Goal: Feedback & Contribution: Leave review/rating

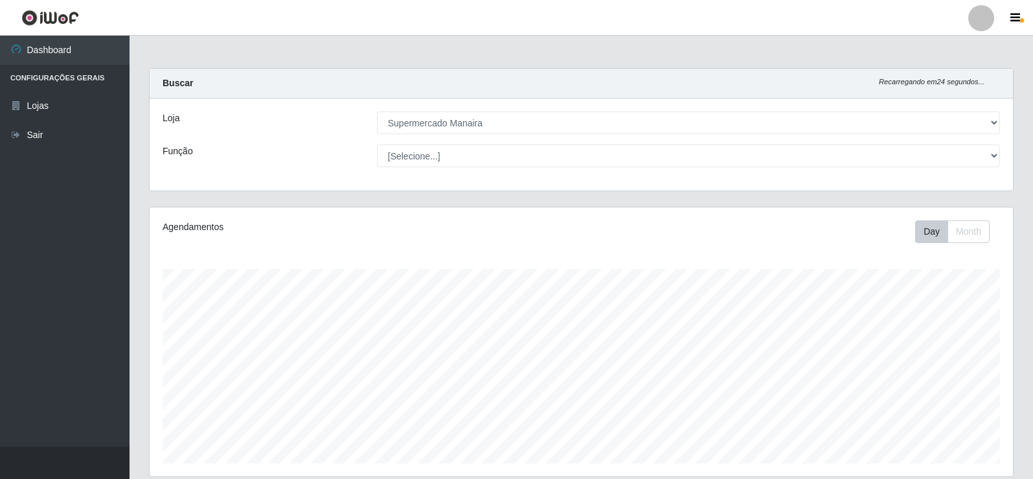
select select "443"
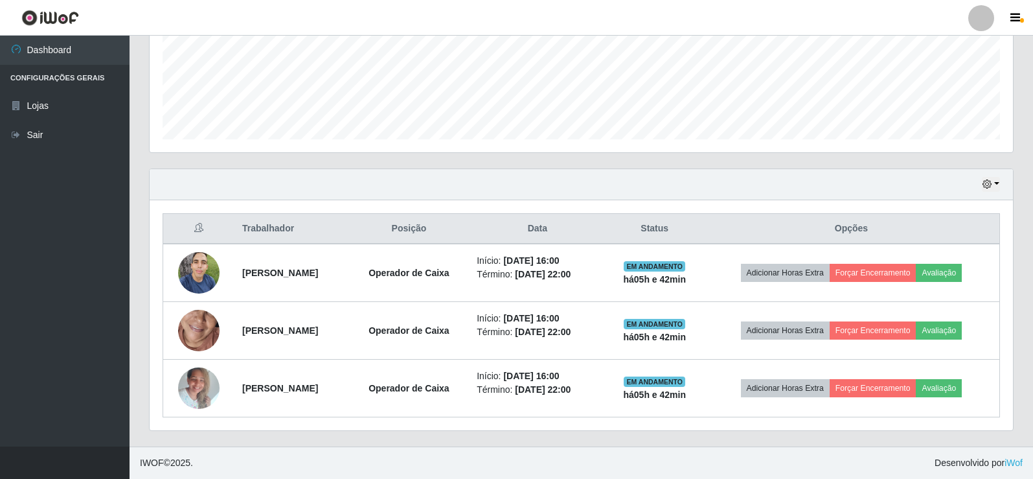
scroll to position [269, 864]
click at [998, 184] on button "button" at bounding box center [991, 184] width 18 height 15
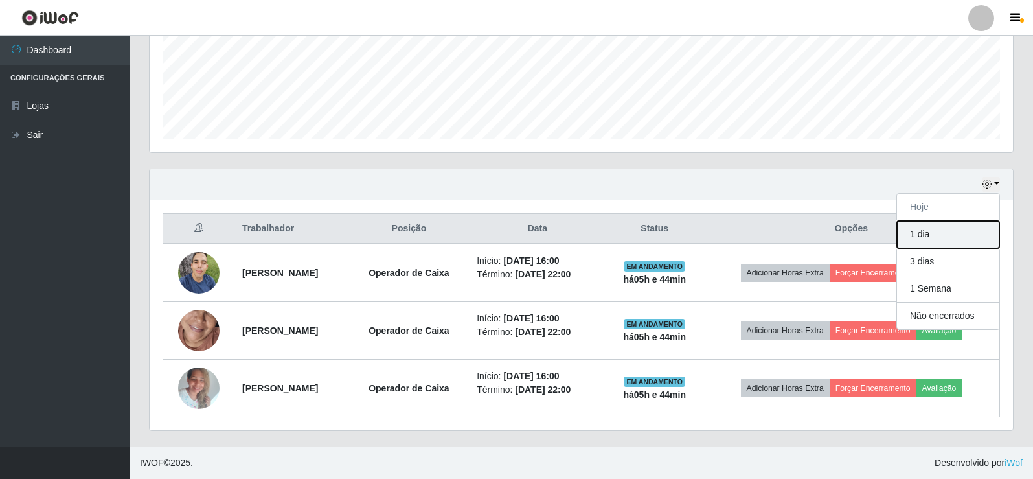
click at [955, 233] on button "1 dia" at bounding box center [948, 234] width 102 height 27
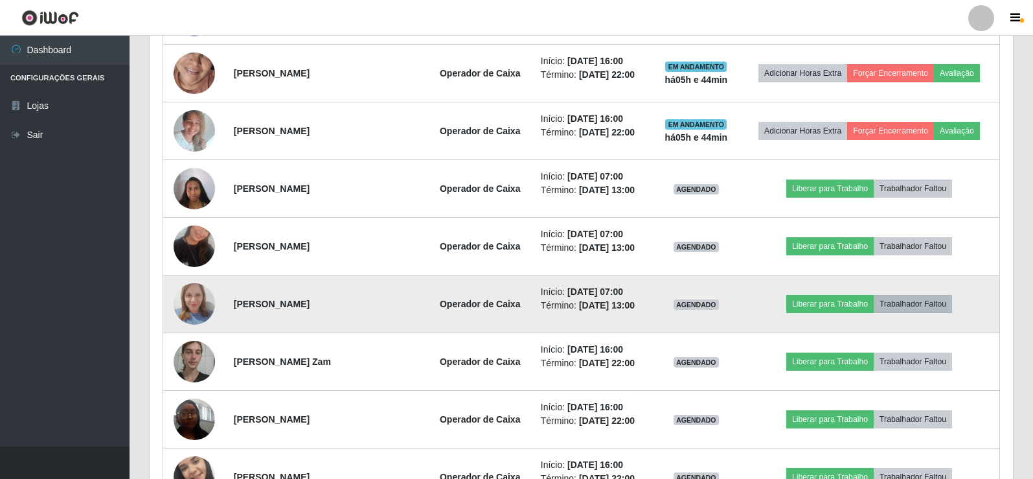
scroll to position [583, 0]
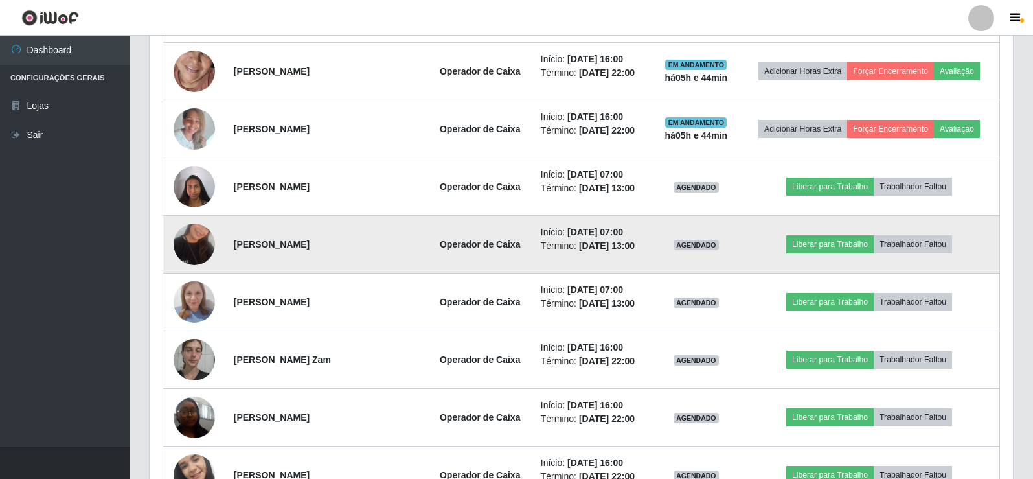
click at [194, 243] on img at bounding box center [194, 244] width 41 height 74
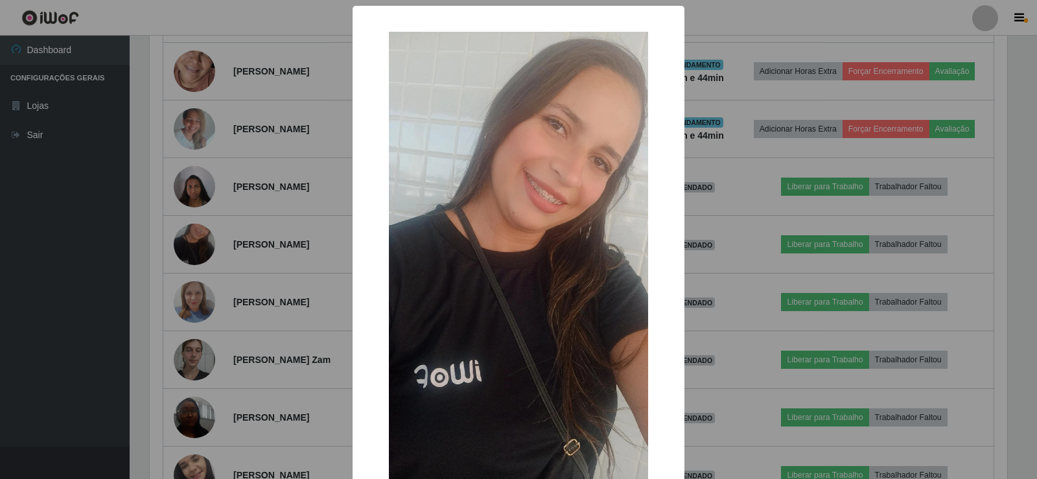
click at [434, 213] on img at bounding box center [518, 262] width 259 height 461
click at [255, 248] on div "× OK Cancel" at bounding box center [518, 239] width 1037 height 479
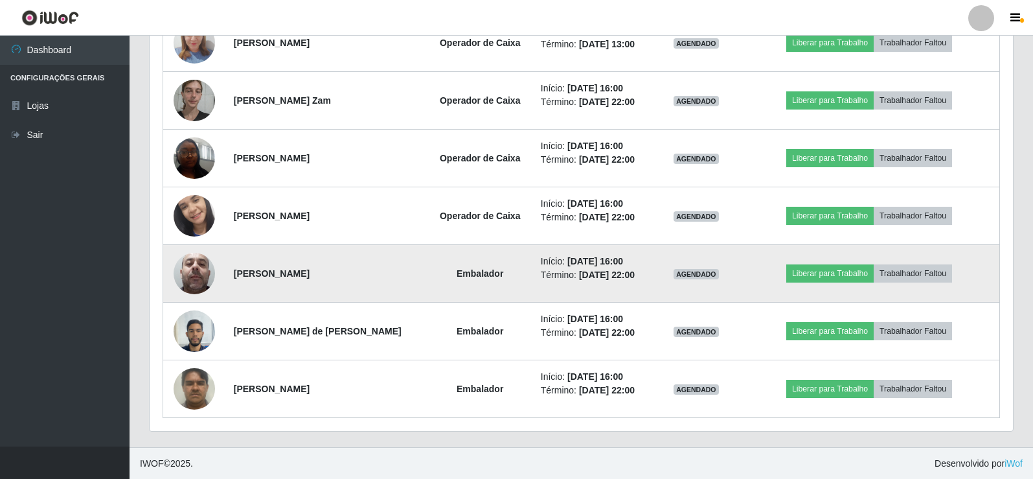
scroll to position [843, 0]
click at [195, 279] on img at bounding box center [194, 272] width 41 height 55
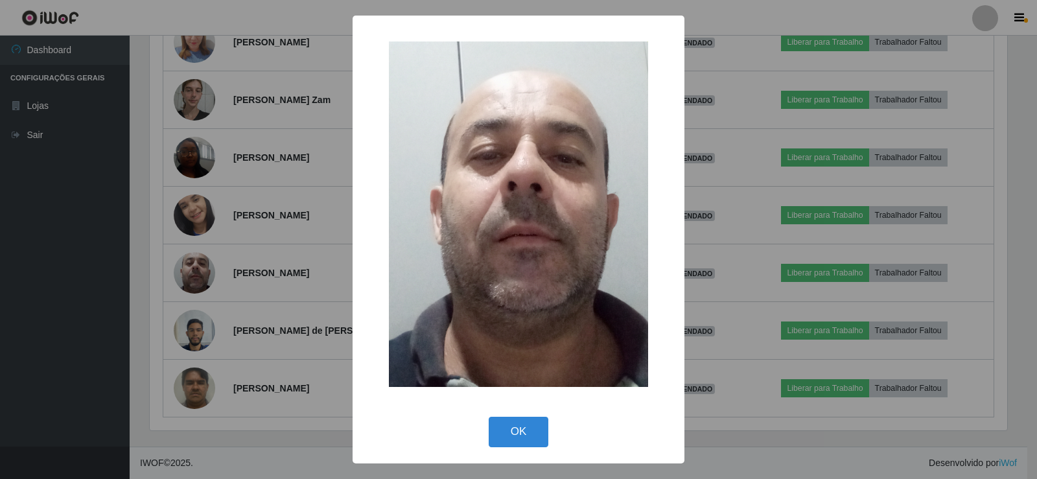
click at [201, 280] on div "× OK Cancel" at bounding box center [518, 239] width 1037 height 479
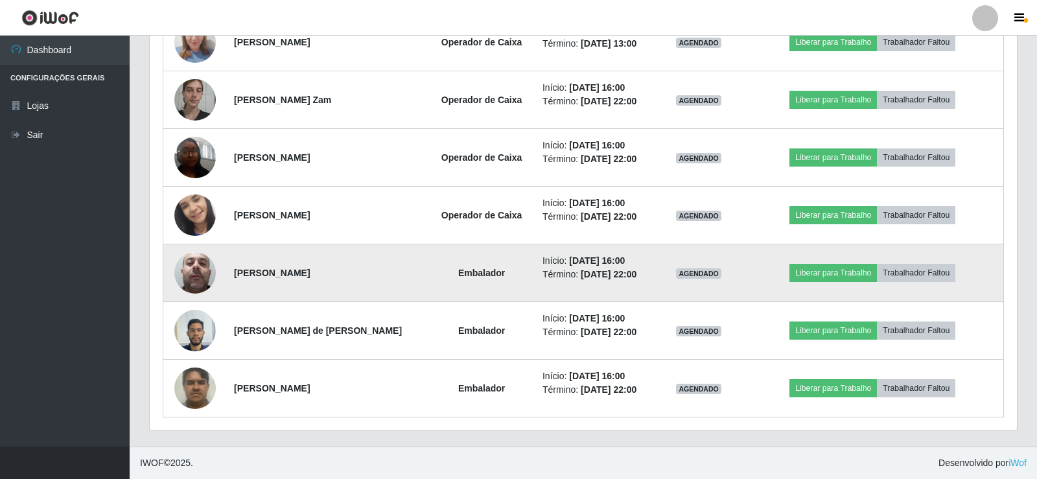
scroll to position [269, 864]
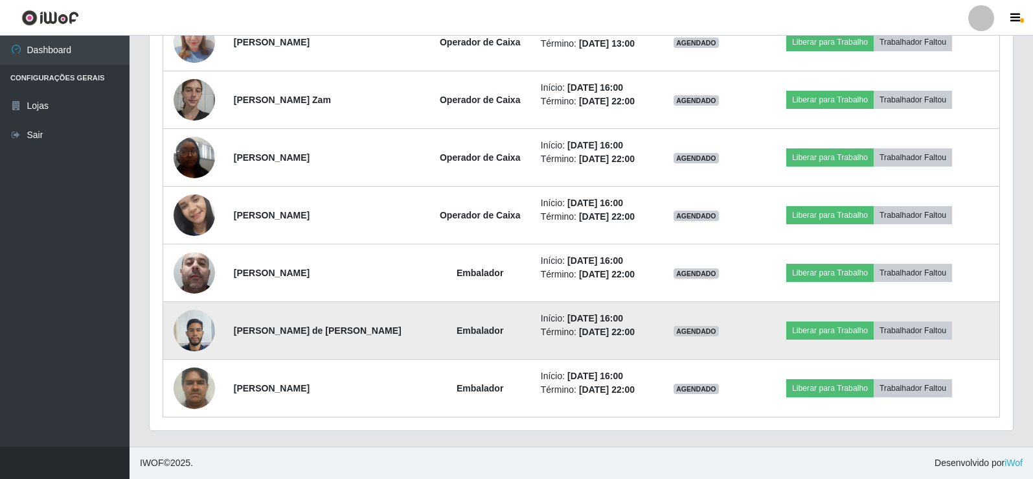
click at [196, 334] on img at bounding box center [194, 330] width 41 height 55
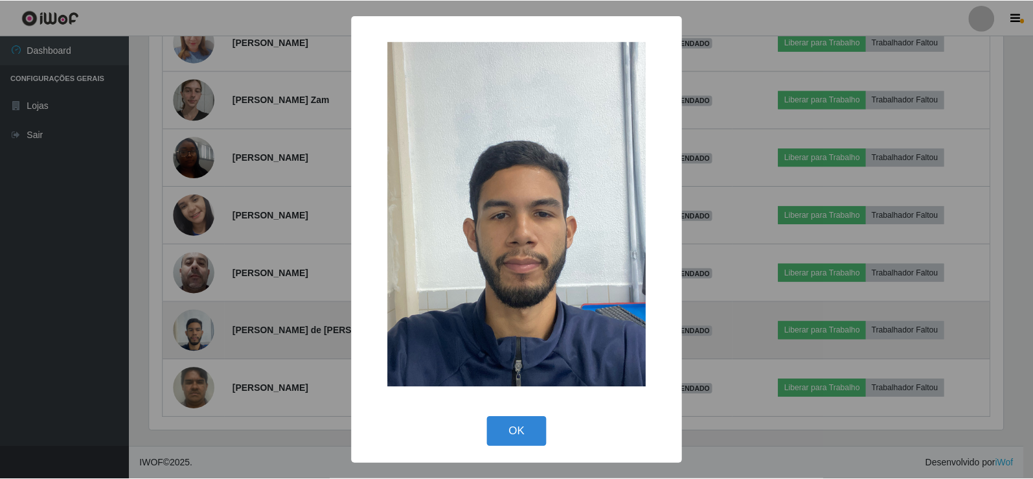
scroll to position [269, 857]
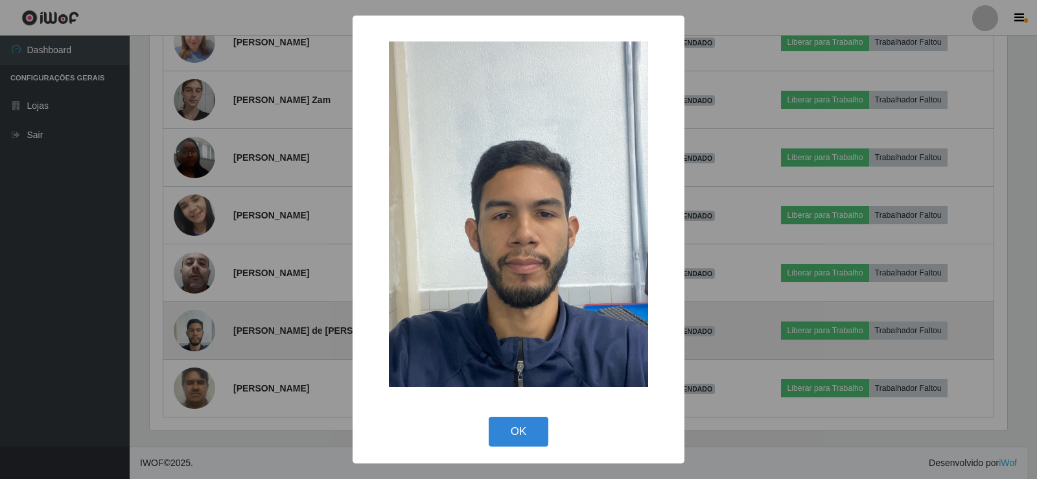
click at [196, 334] on div "× OK Cancel" at bounding box center [518, 239] width 1037 height 479
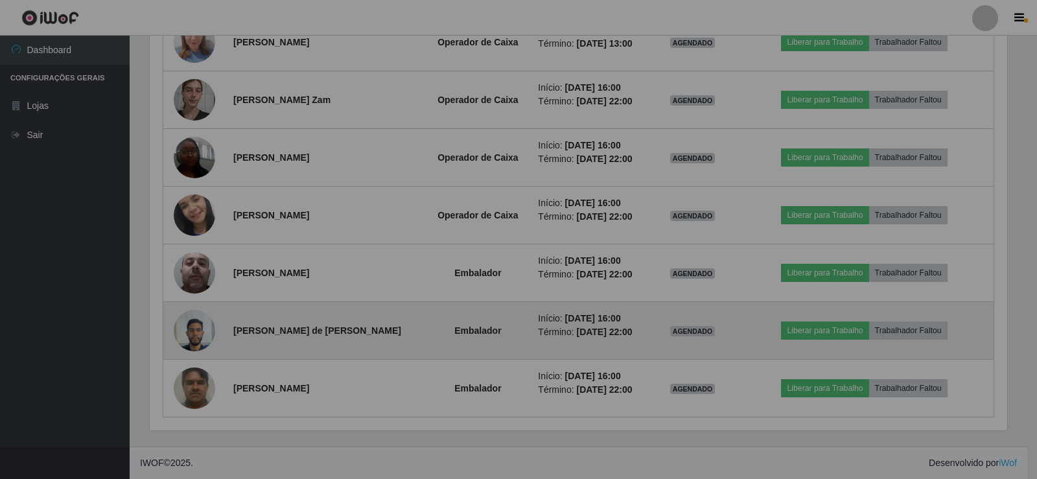
scroll to position [269, 864]
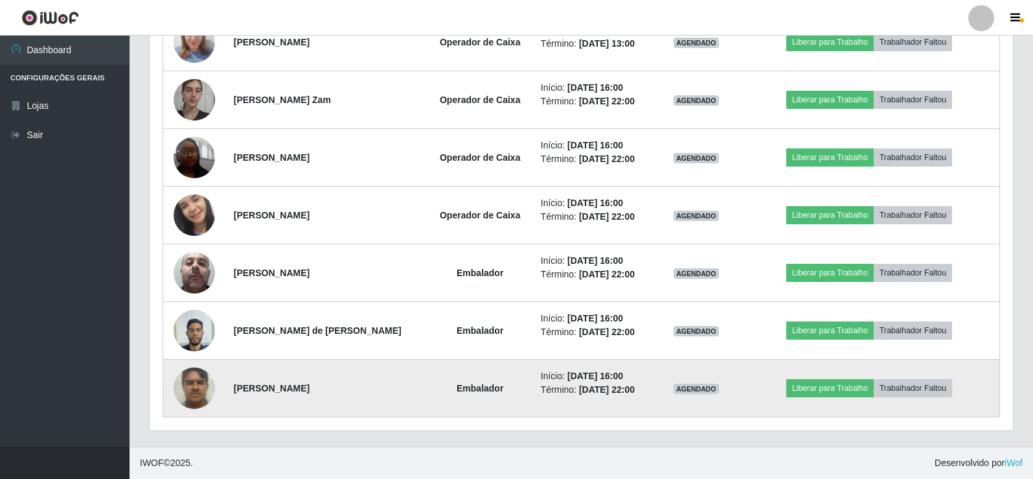
click at [197, 381] on img at bounding box center [194, 387] width 41 height 55
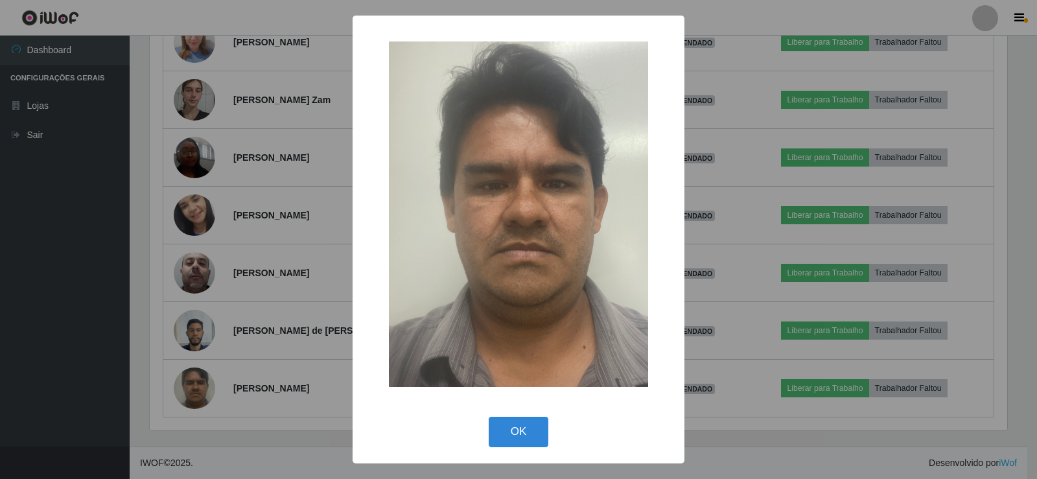
click at [200, 378] on div "× OK Cancel" at bounding box center [518, 239] width 1037 height 479
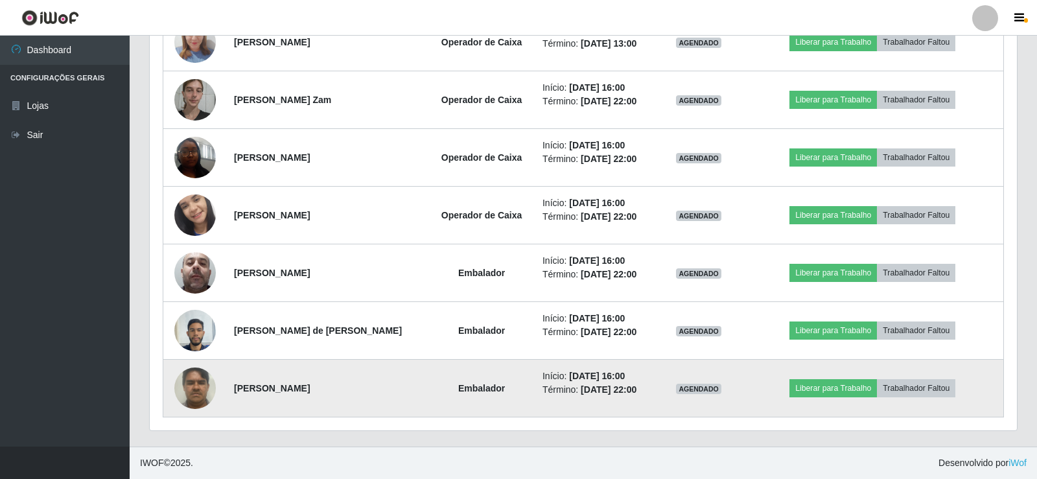
scroll to position [269, 864]
click at [203, 369] on img at bounding box center [194, 387] width 41 height 55
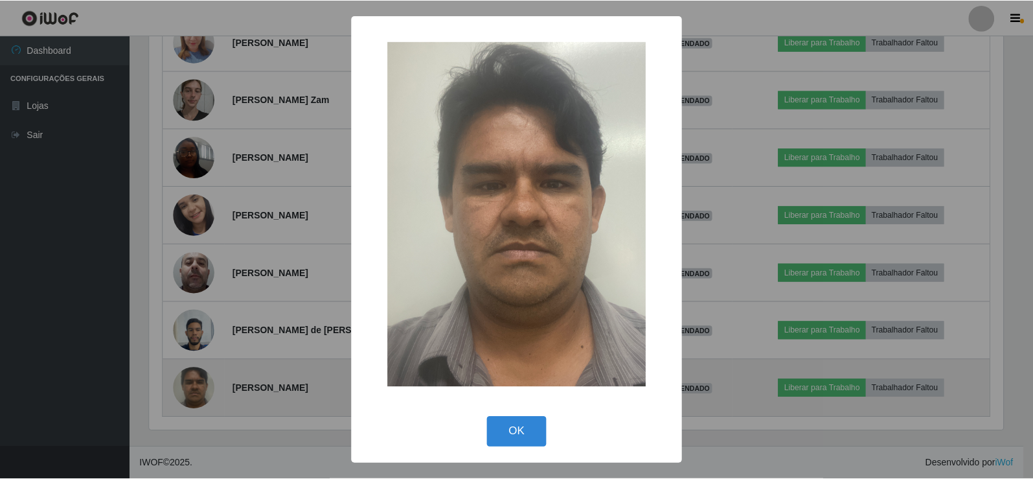
scroll to position [269, 857]
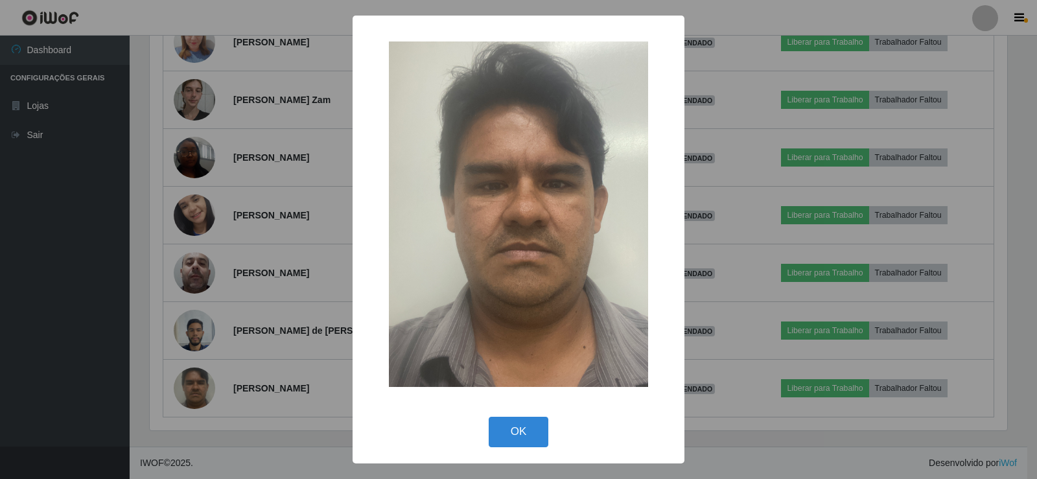
click at [202, 370] on div "× OK Cancel" at bounding box center [518, 239] width 1037 height 479
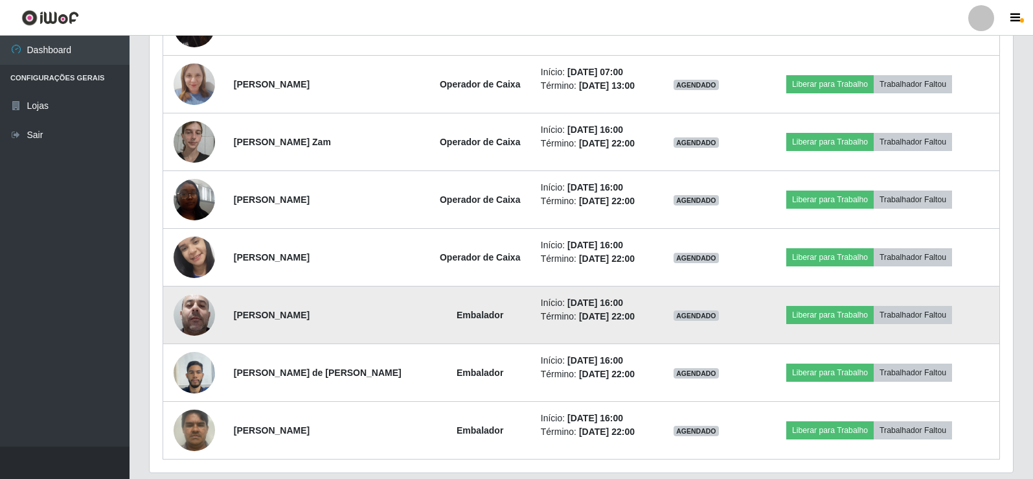
scroll to position [778, 0]
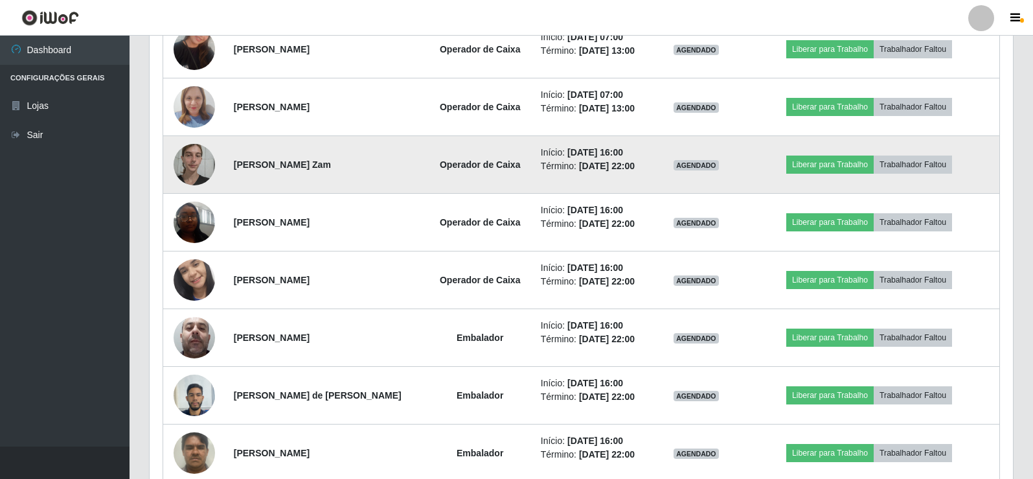
click at [199, 163] on img at bounding box center [194, 164] width 41 height 55
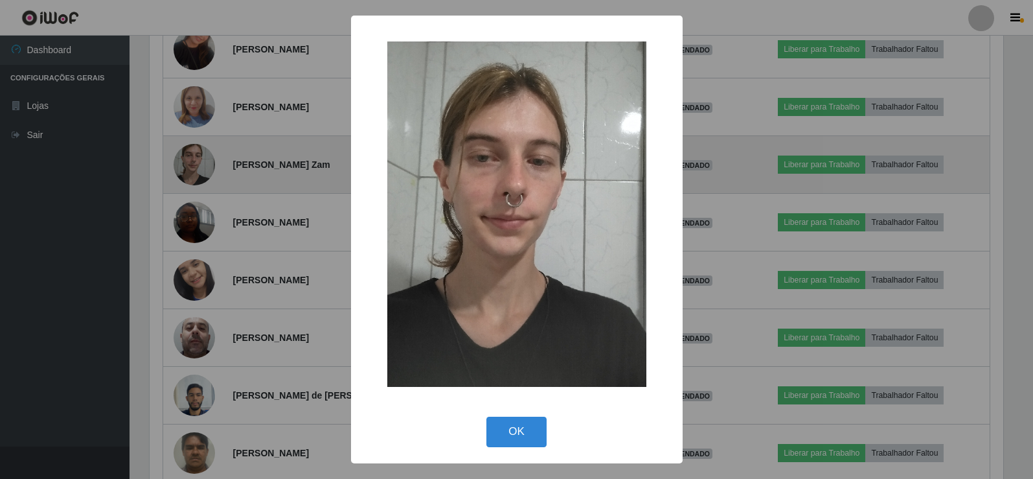
scroll to position [269, 857]
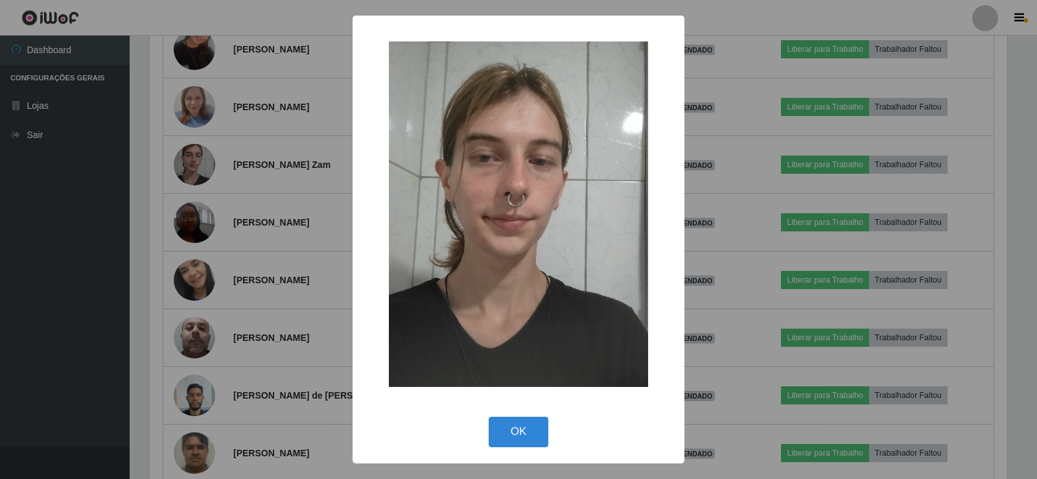
click at [218, 181] on div "× OK Cancel" at bounding box center [518, 239] width 1037 height 479
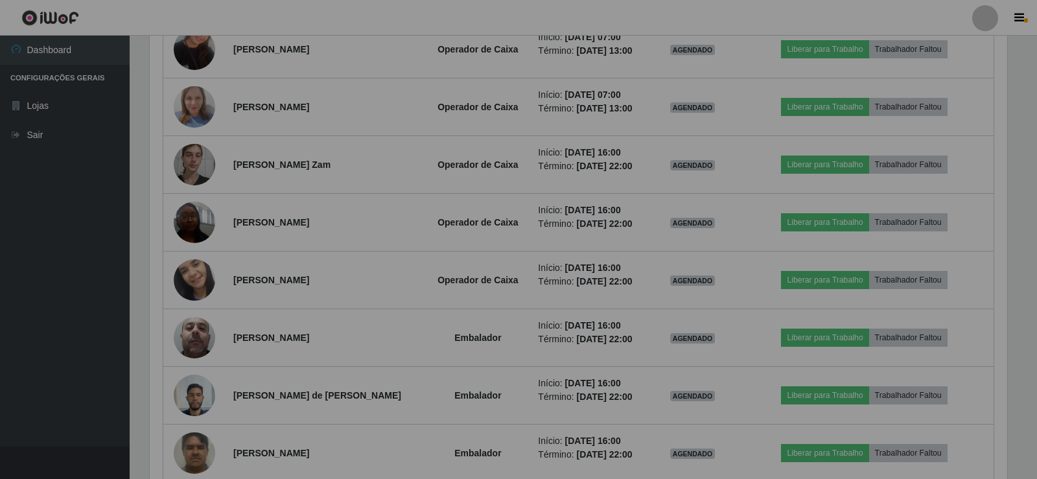
scroll to position [269, 864]
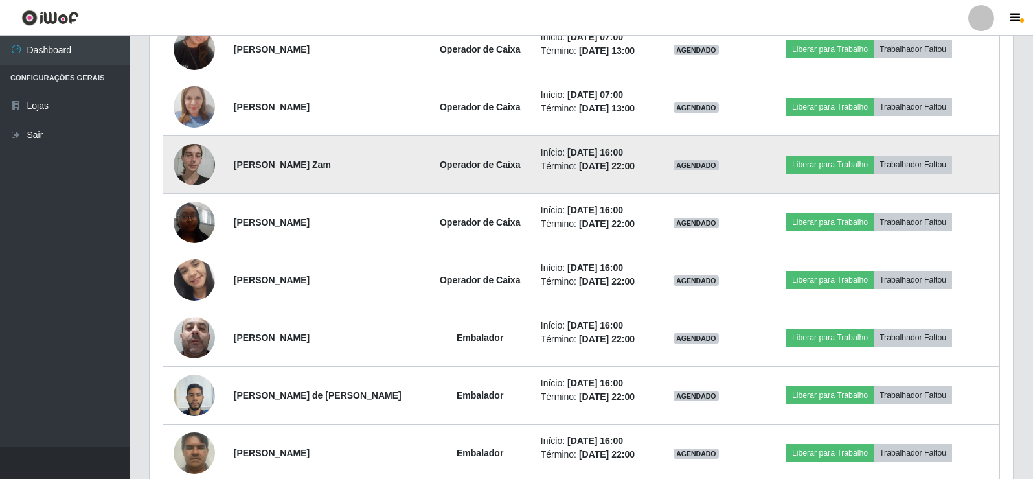
click at [195, 165] on img at bounding box center [194, 164] width 41 height 55
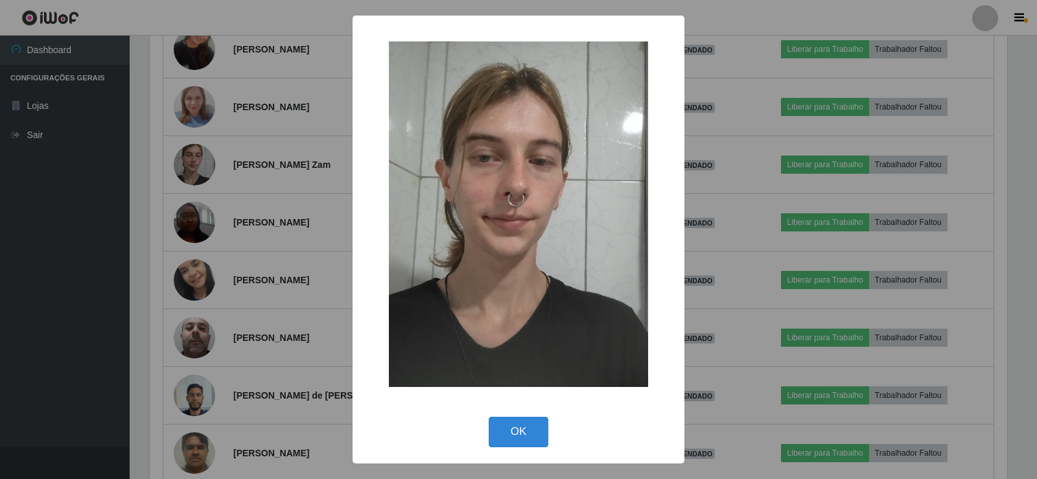
click at [696, 157] on div "× OK Cancel" at bounding box center [518, 239] width 1037 height 479
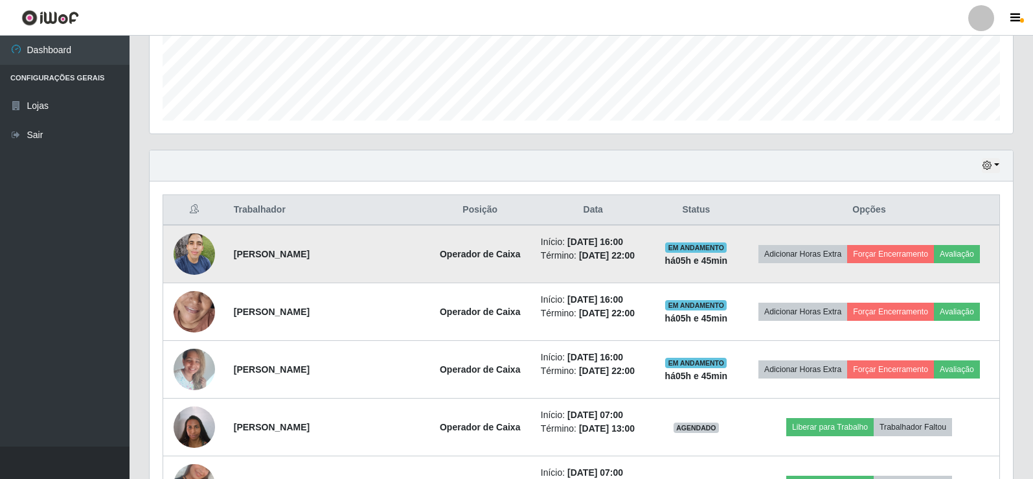
scroll to position [325, 0]
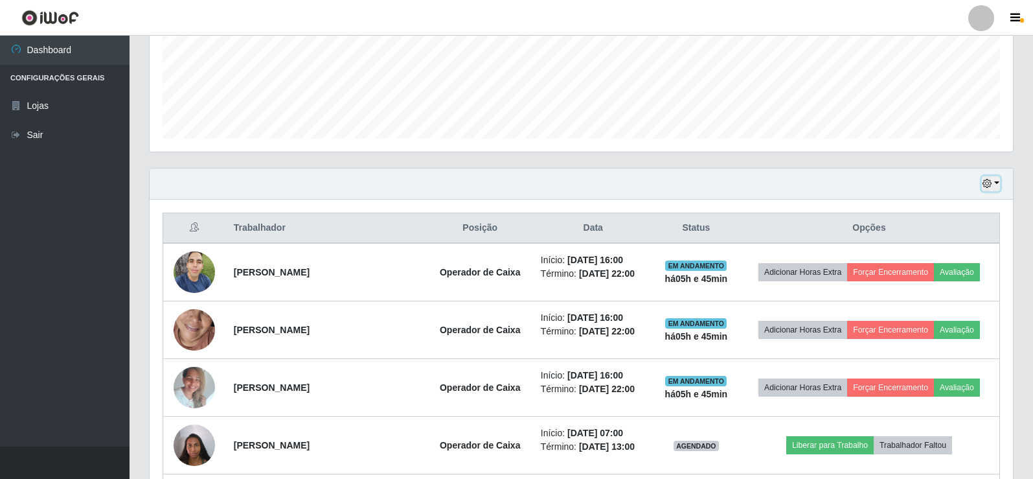
click at [997, 181] on button "button" at bounding box center [991, 183] width 18 height 15
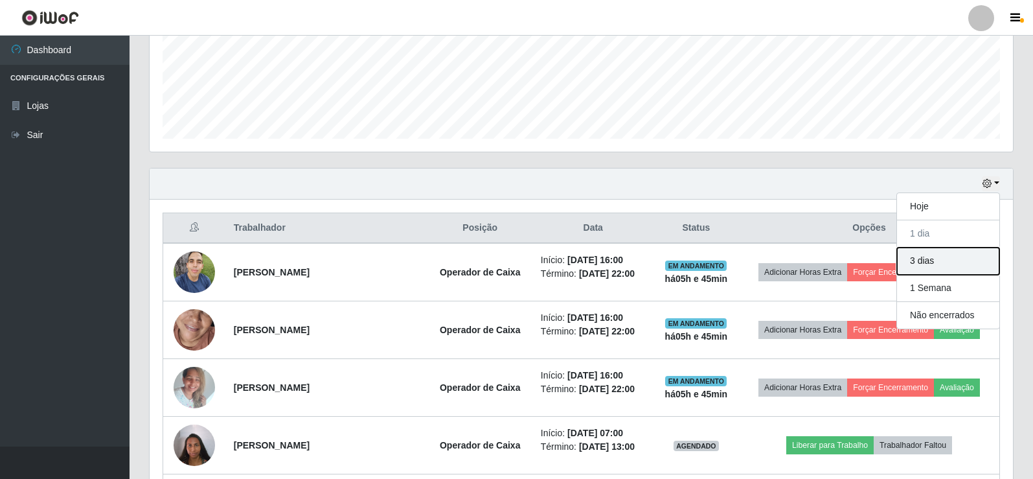
click at [928, 255] on button "3 dias" at bounding box center [948, 260] width 102 height 27
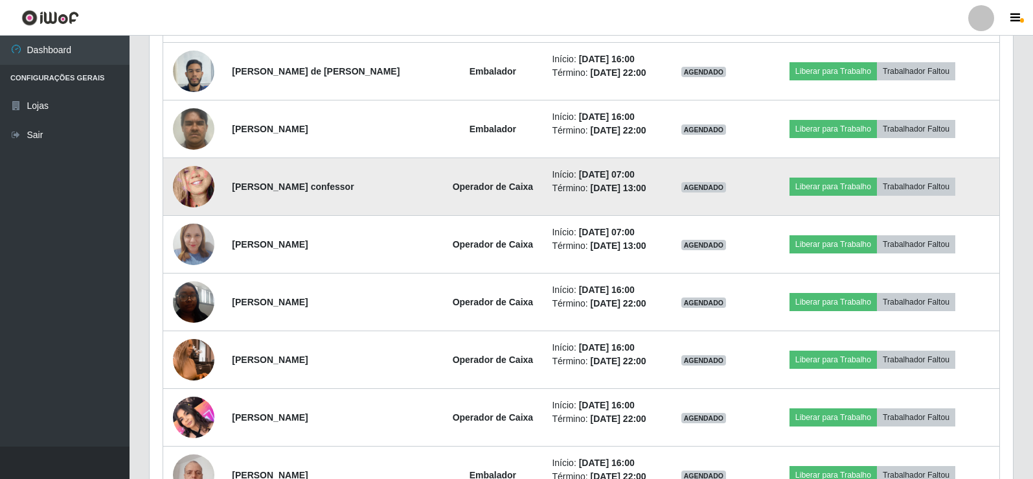
click at [196, 185] on img at bounding box center [193, 187] width 41 height 90
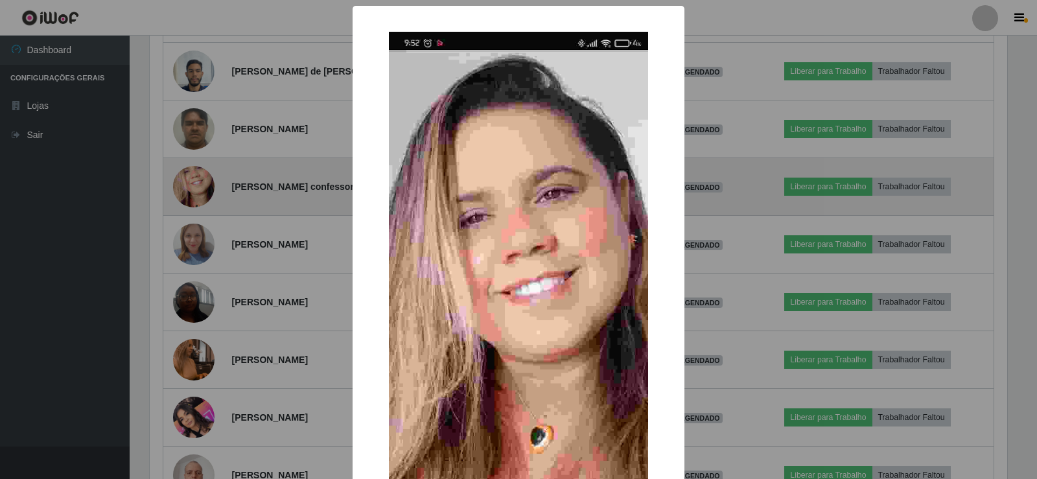
click at [196, 185] on div "× OK Cancel" at bounding box center [518, 239] width 1037 height 479
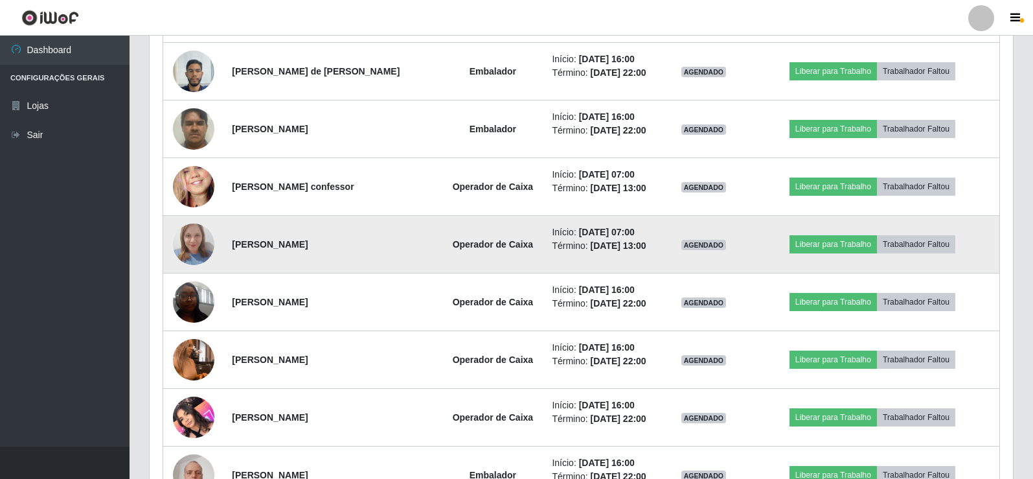
click at [195, 244] on img at bounding box center [193, 244] width 41 height 55
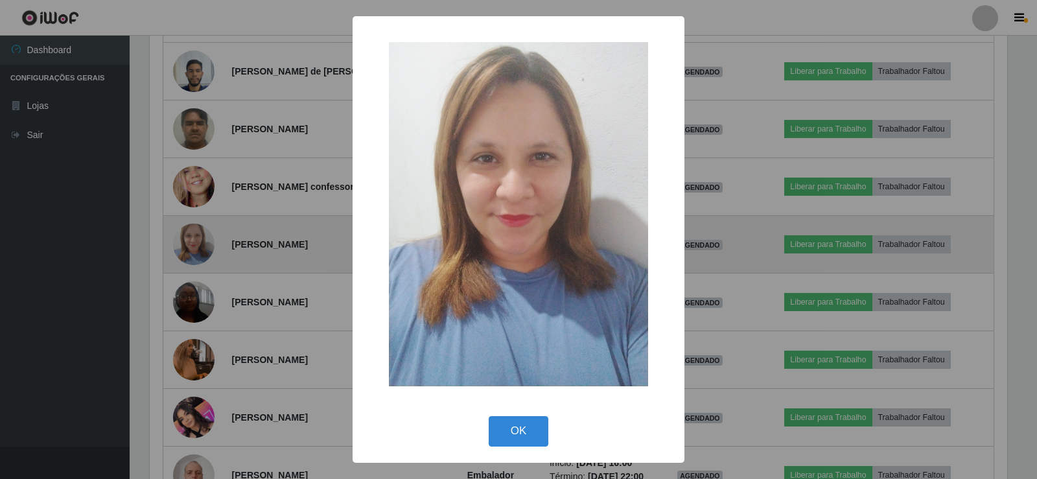
click at [195, 244] on div "× OK Cancel" at bounding box center [518, 239] width 1037 height 479
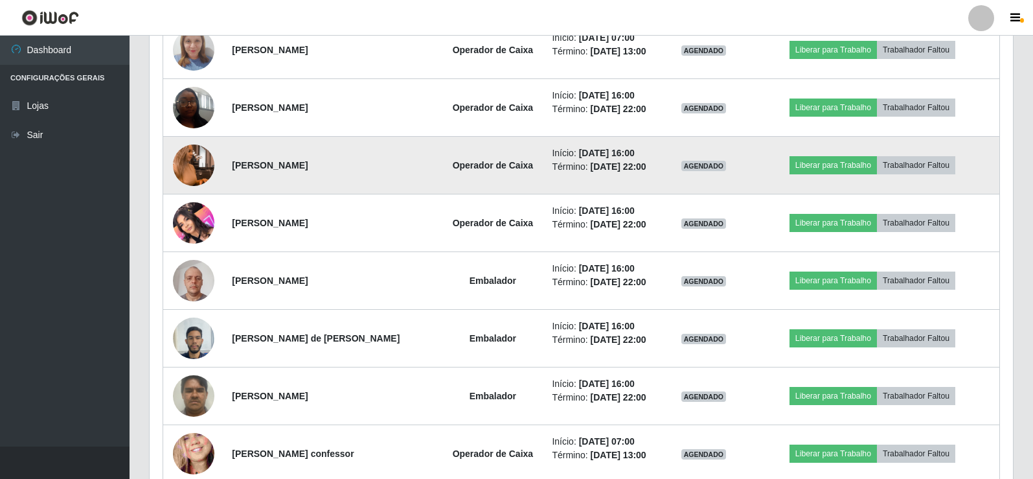
click at [192, 162] on img at bounding box center [193, 165] width 41 height 74
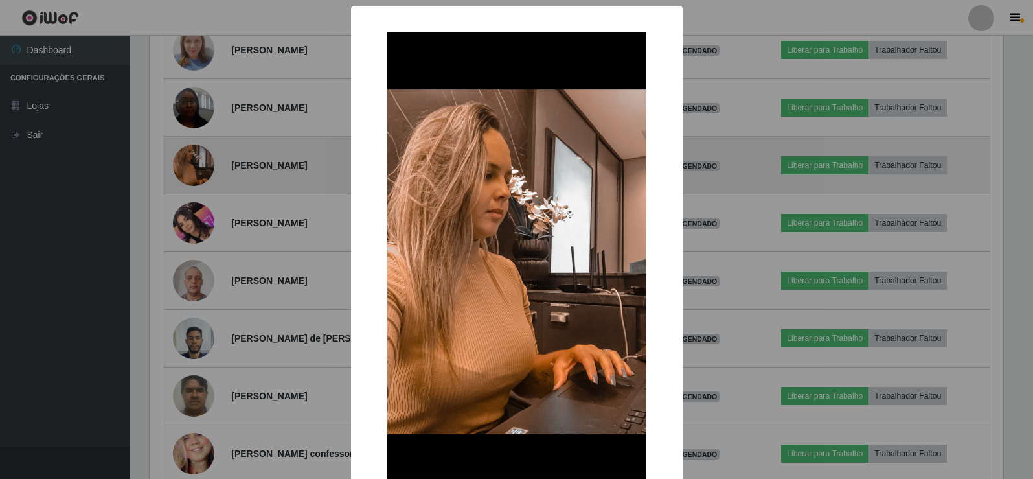
scroll to position [269, 857]
click at [192, 162] on div "× OK Cancel" at bounding box center [518, 239] width 1037 height 479
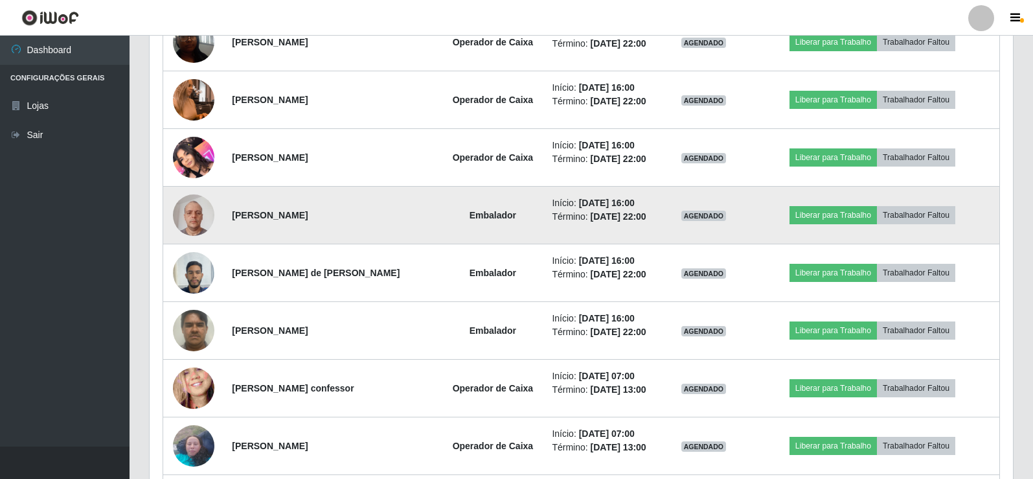
scroll to position [1361, 0]
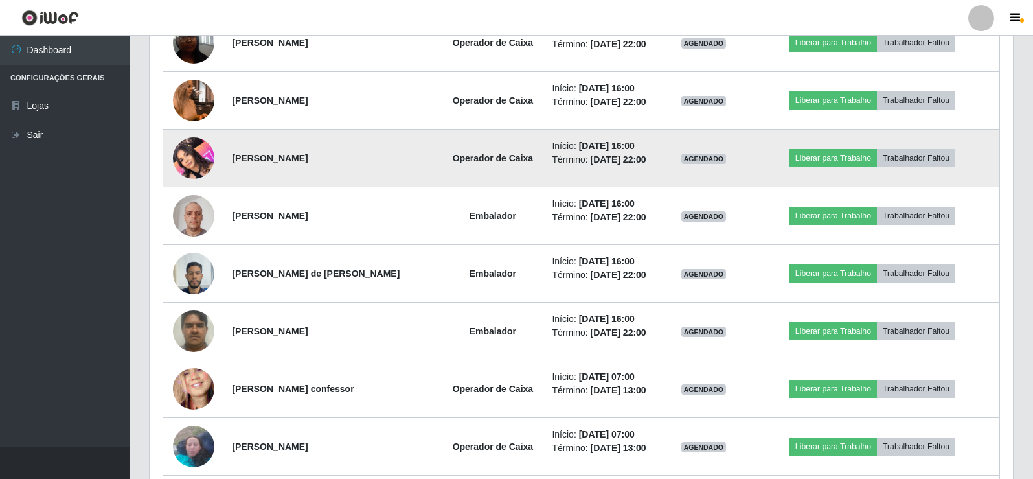
click at [185, 161] on img at bounding box center [193, 157] width 41 height 55
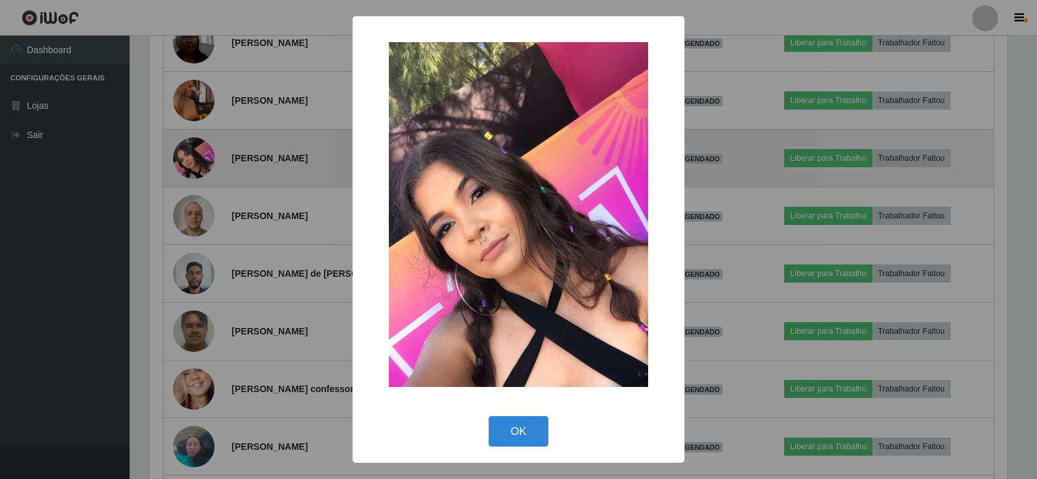
click at [185, 161] on div "× OK Cancel" at bounding box center [518, 239] width 1037 height 479
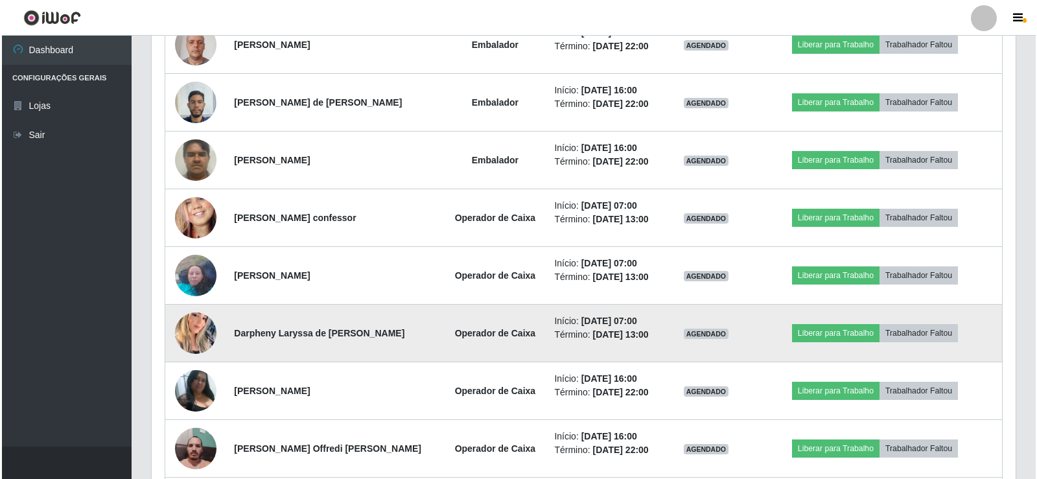
scroll to position [1556, 0]
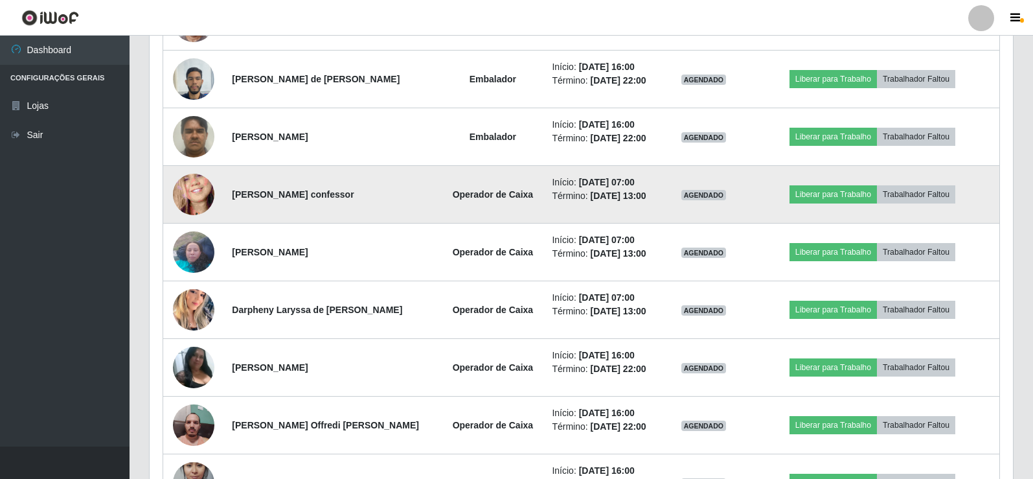
click at [191, 196] on img at bounding box center [193, 195] width 41 height 90
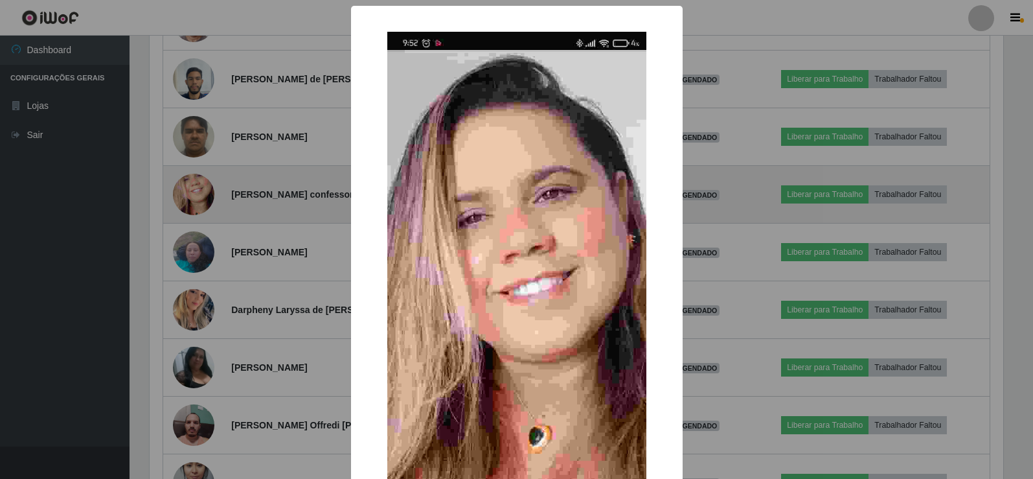
scroll to position [269, 857]
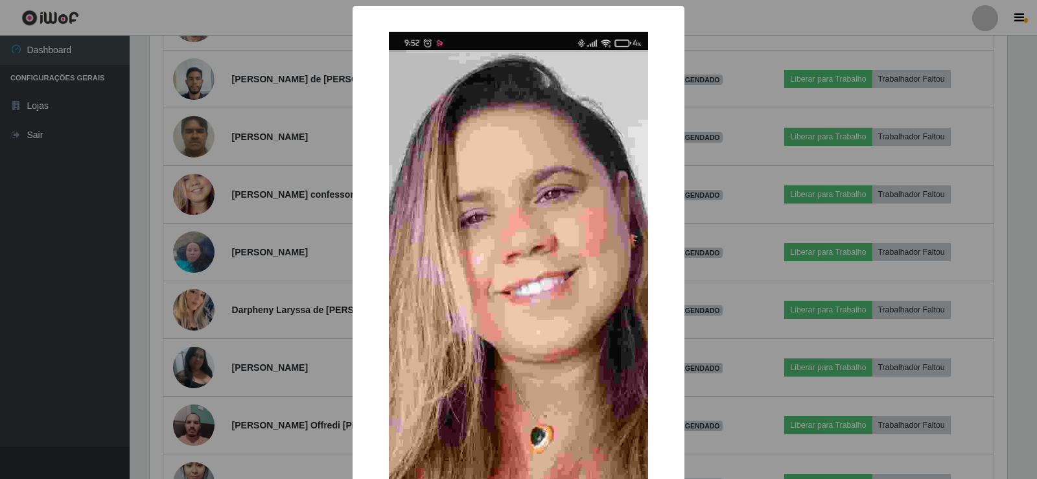
click at [308, 189] on div "× OK Cancel" at bounding box center [518, 239] width 1037 height 479
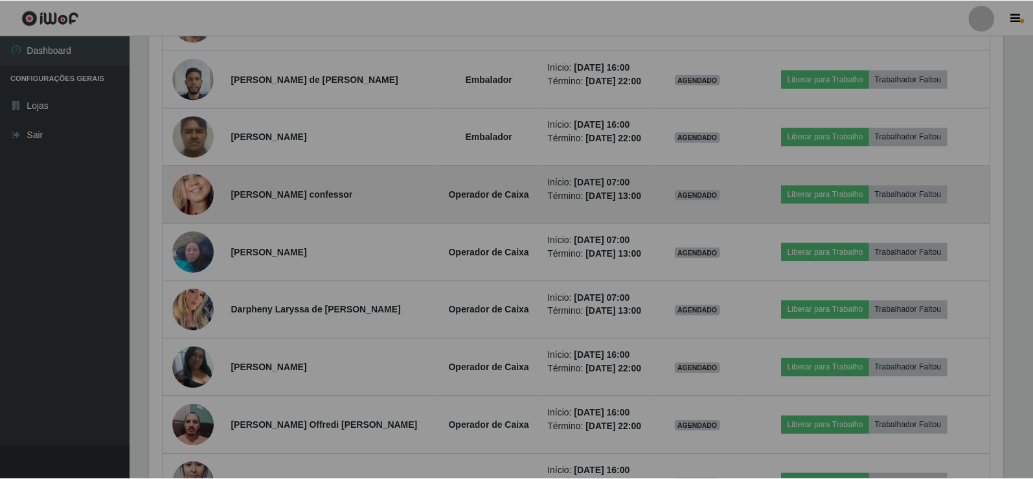
scroll to position [269, 864]
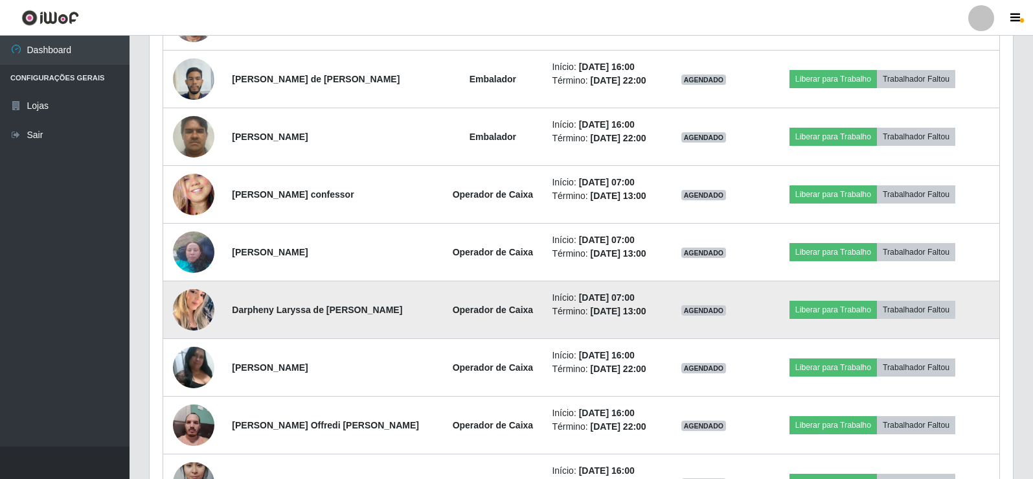
click at [185, 311] on img at bounding box center [193, 310] width 41 height 74
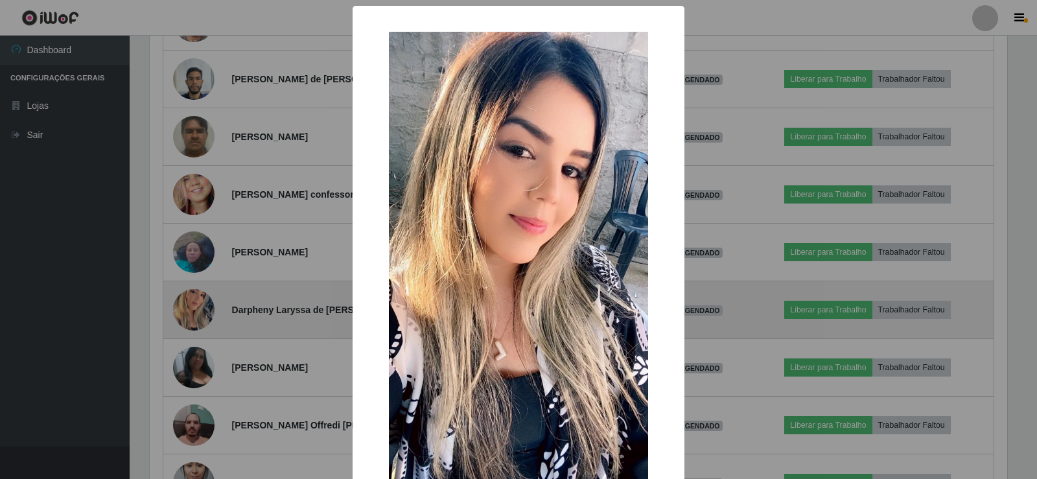
click at [185, 311] on div "× OK Cancel" at bounding box center [518, 239] width 1037 height 479
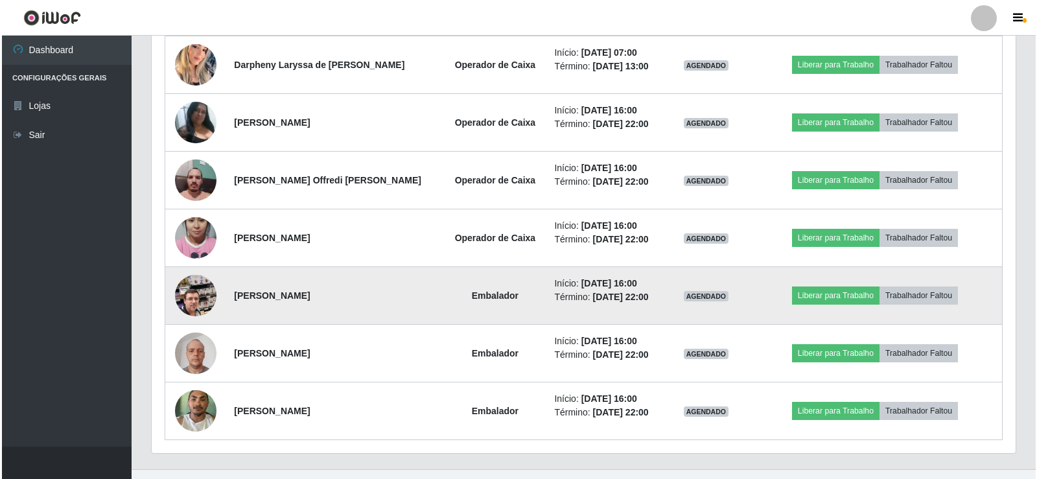
scroll to position [1815, 0]
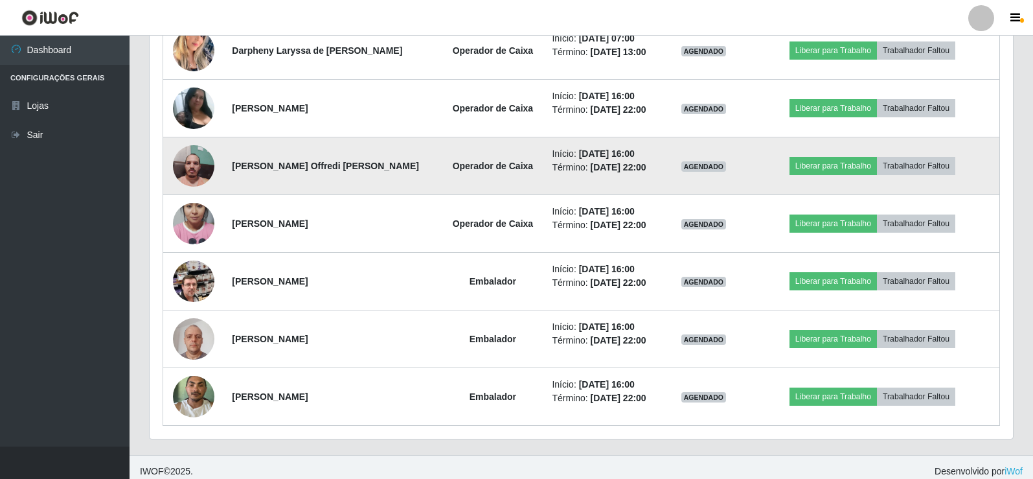
click at [203, 164] on img at bounding box center [193, 166] width 41 height 55
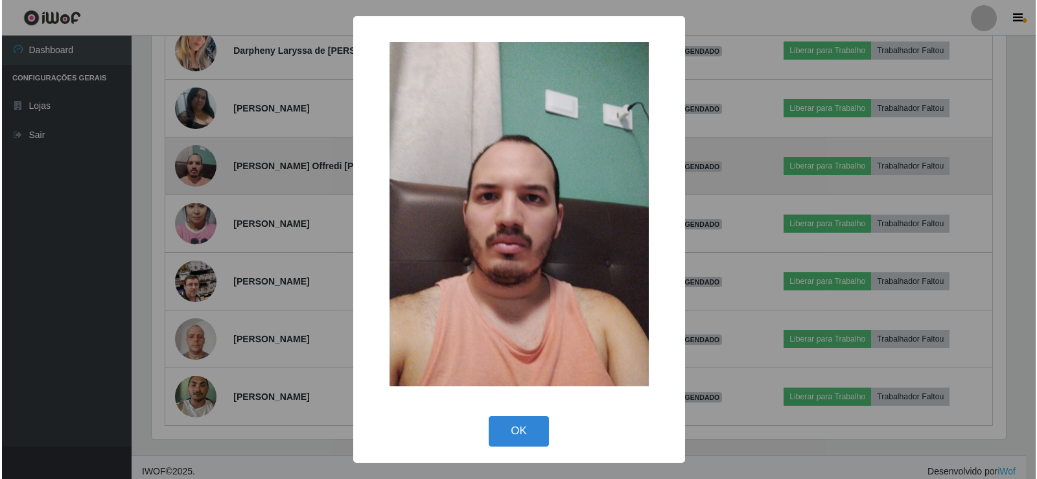
scroll to position [647589, 647001]
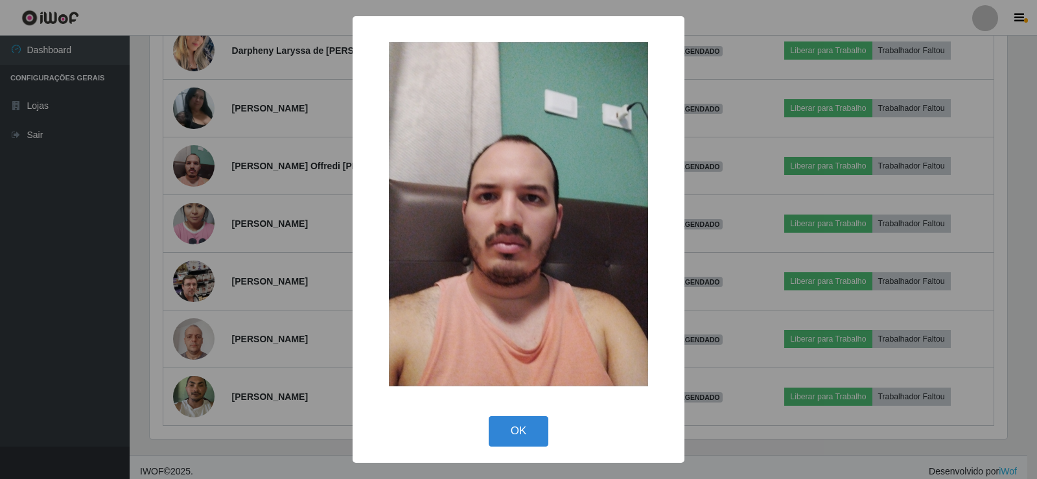
click at [203, 165] on div "× OK Cancel" at bounding box center [518, 239] width 1037 height 479
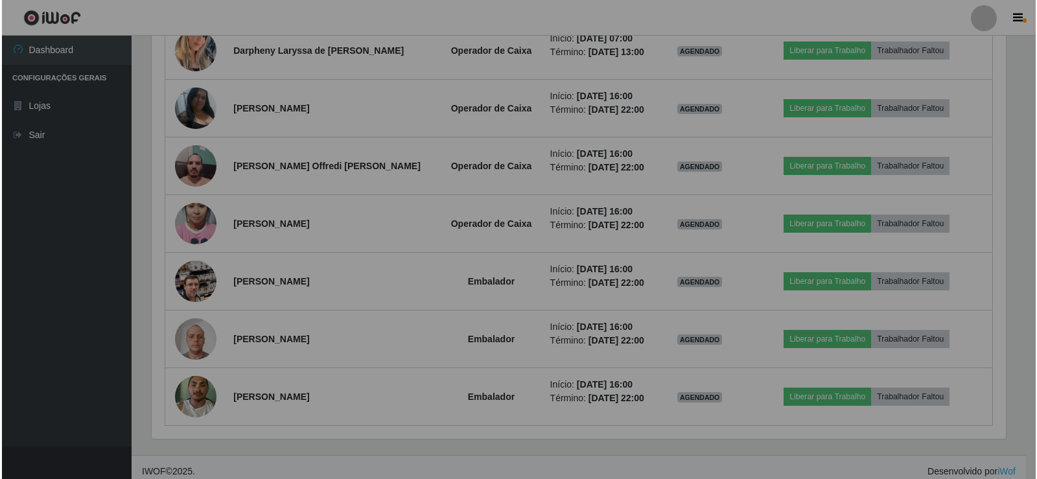
scroll to position [269, 864]
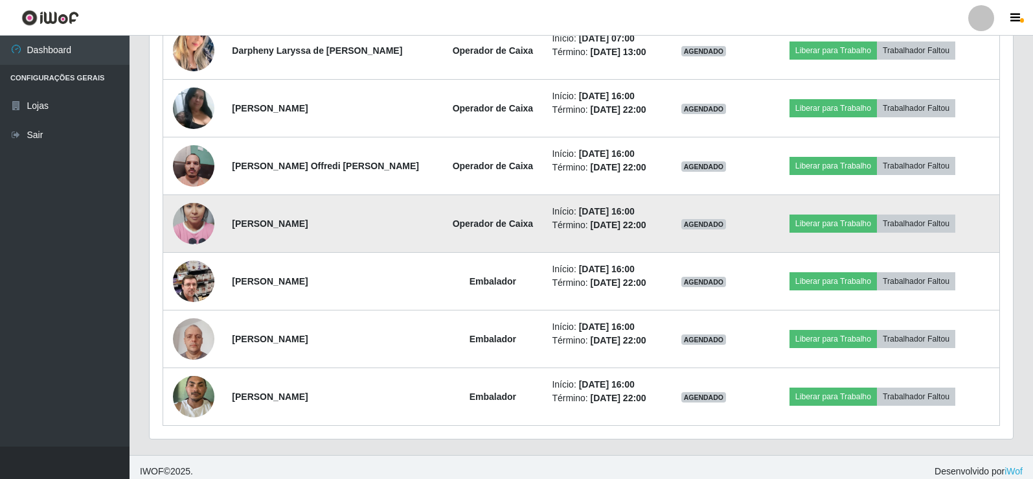
click at [191, 233] on img at bounding box center [193, 224] width 41 height 74
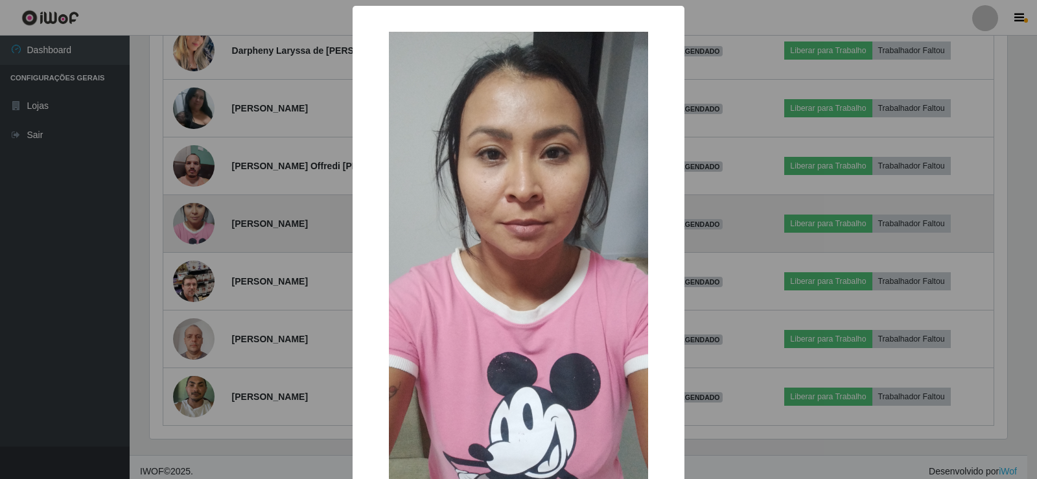
click at [191, 233] on div "× OK Cancel" at bounding box center [518, 239] width 1037 height 479
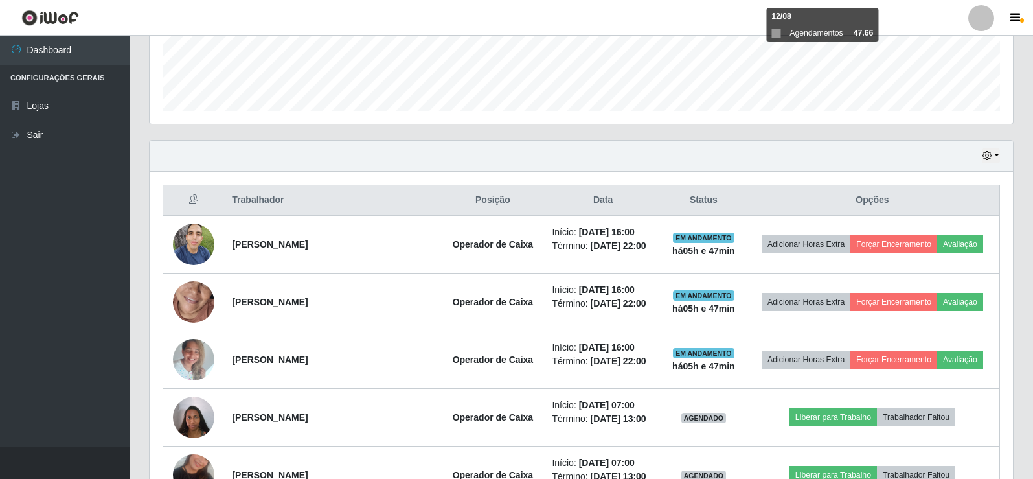
scroll to position [268, 0]
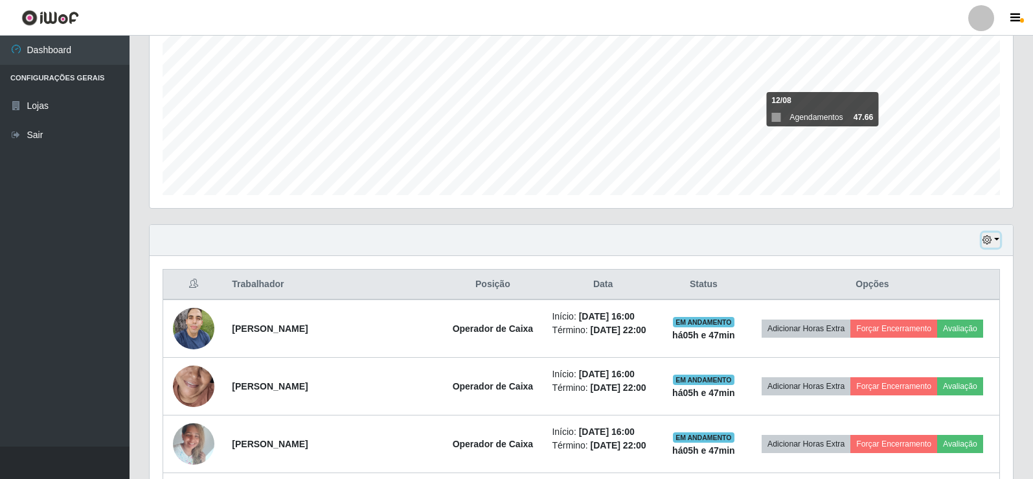
click at [997, 240] on button "button" at bounding box center [991, 240] width 18 height 15
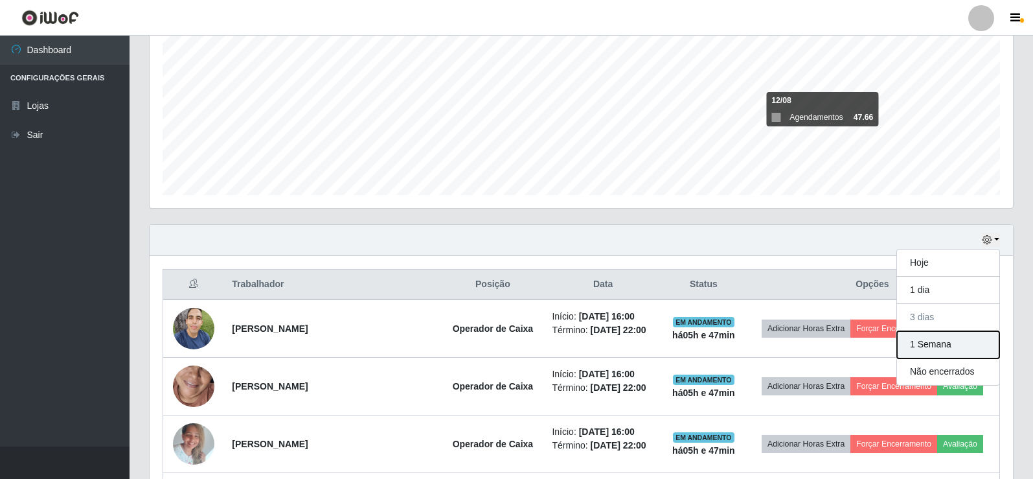
click at [928, 347] on button "1 Semana" at bounding box center [948, 344] width 102 height 27
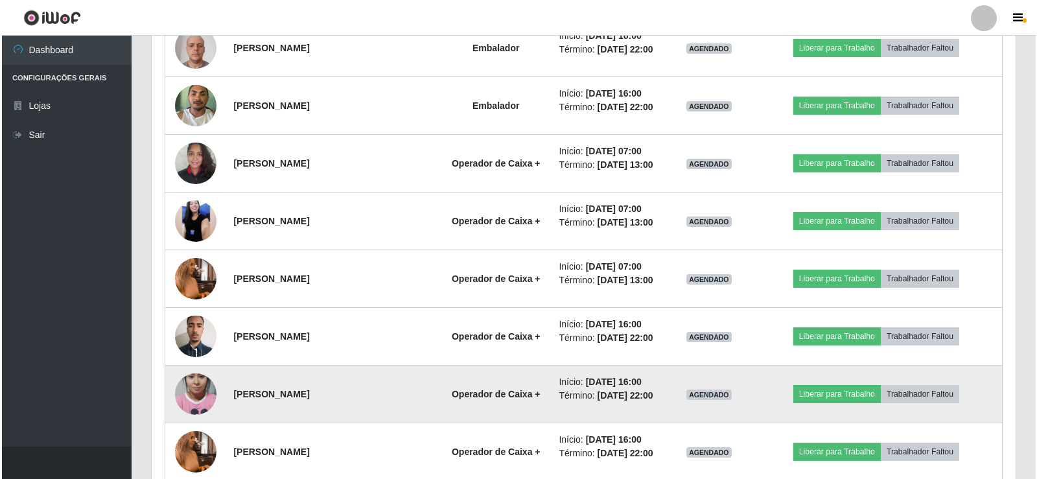
scroll to position [2082, 0]
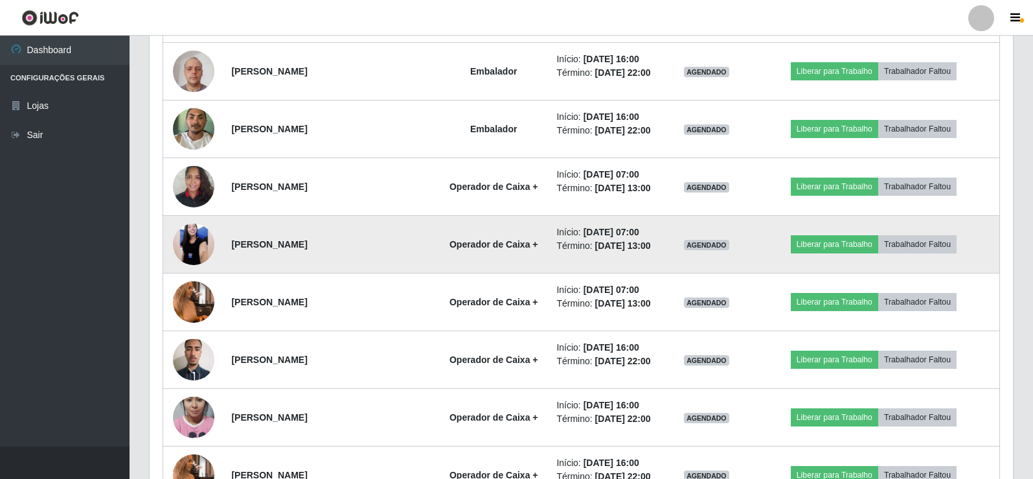
click at [196, 248] on img at bounding box center [193, 244] width 41 height 92
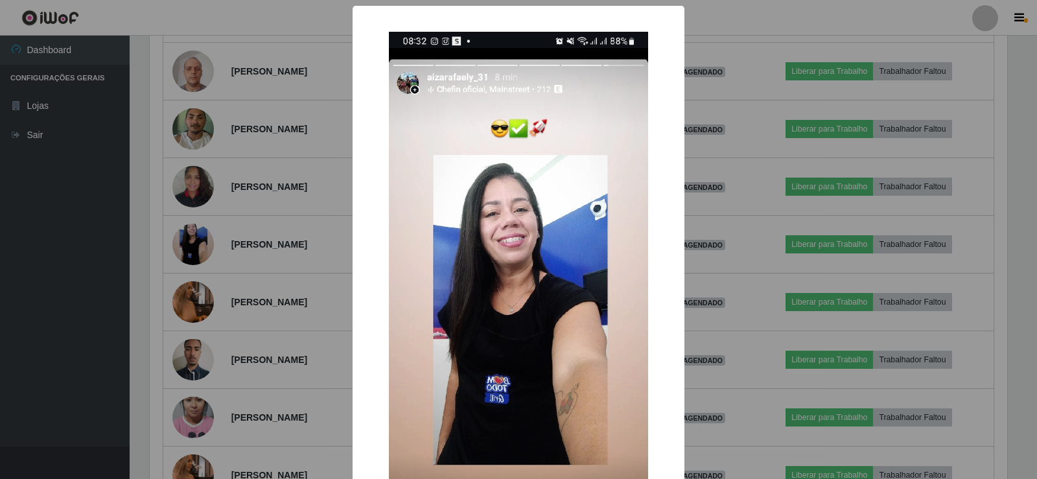
click at [194, 255] on div "× OK Cancel" at bounding box center [518, 239] width 1037 height 479
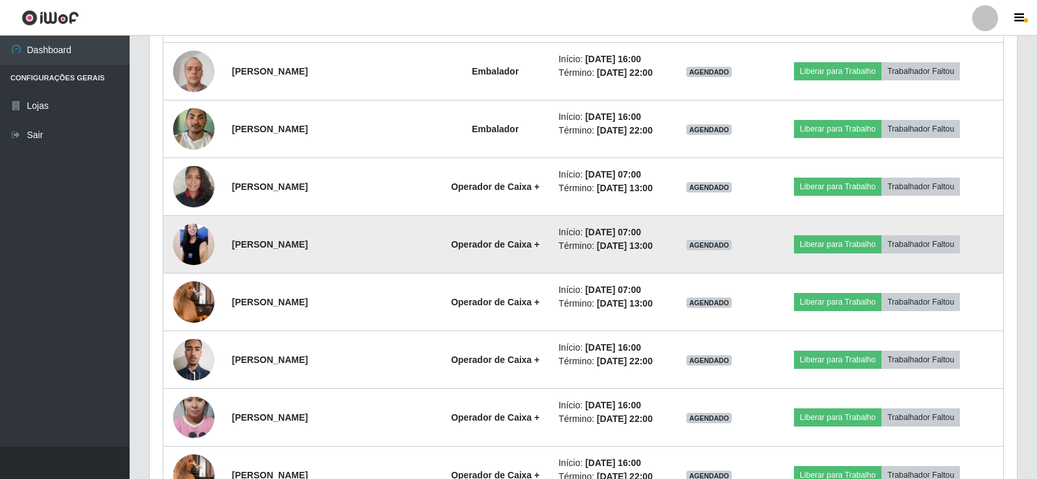
scroll to position [269, 864]
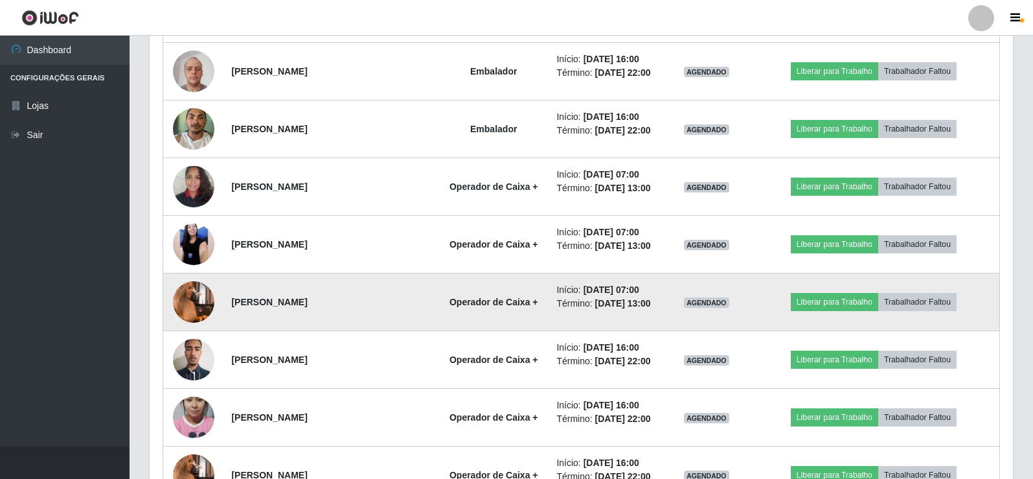
click at [180, 292] on img at bounding box center [193, 302] width 41 height 74
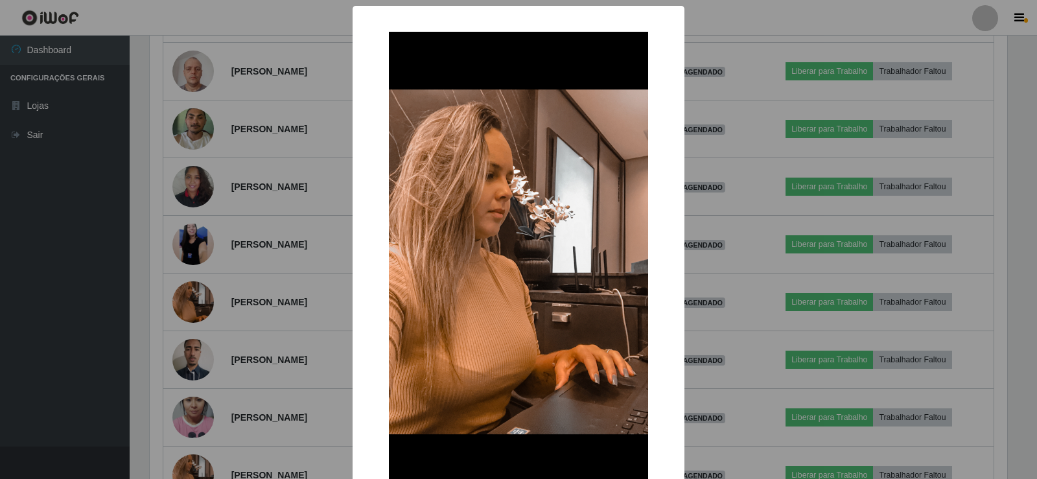
click at [181, 293] on div "× OK Cancel" at bounding box center [518, 239] width 1037 height 479
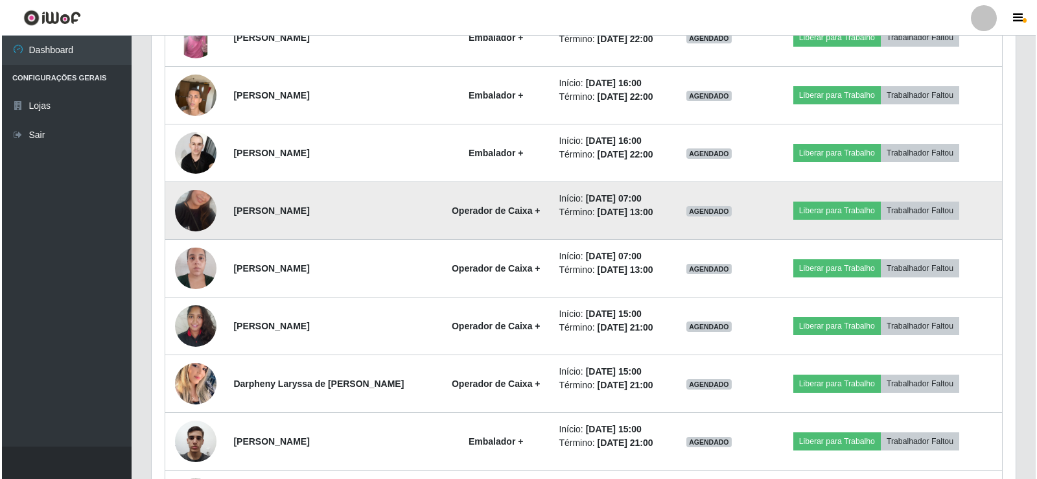
scroll to position [2601, 0]
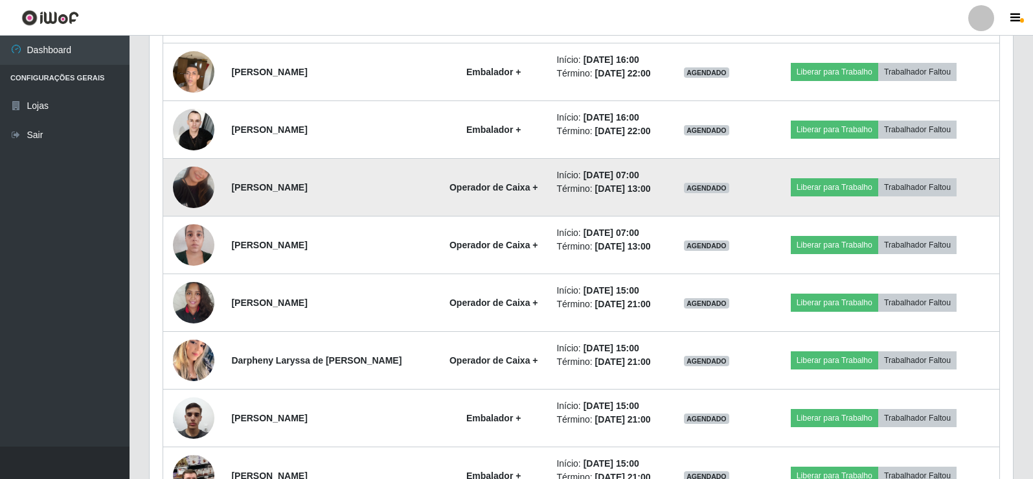
click at [183, 187] on img at bounding box center [193, 187] width 41 height 74
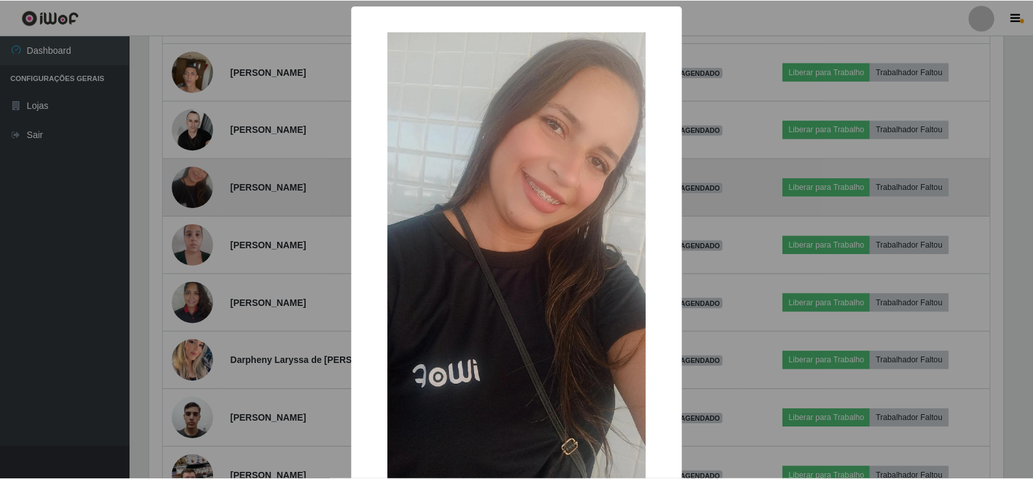
scroll to position [269, 857]
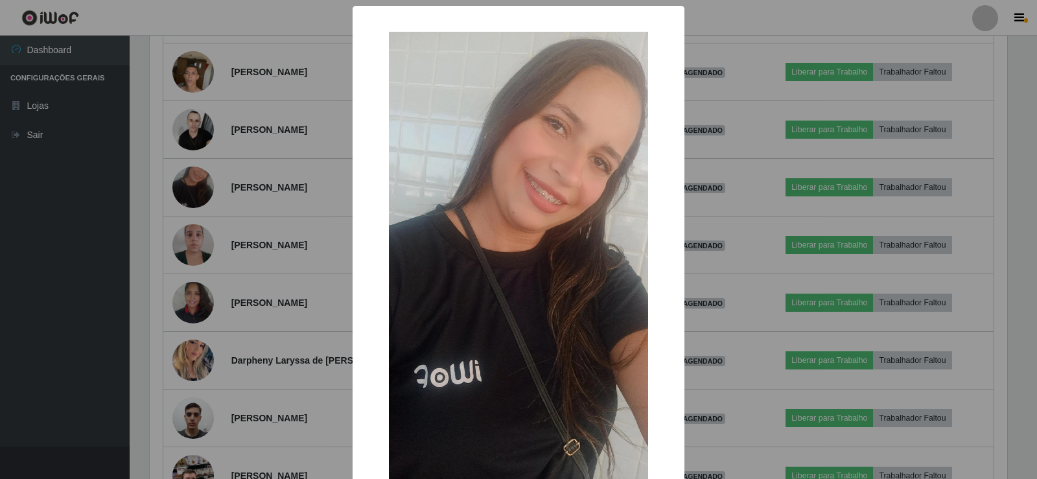
click at [183, 189] on div "× OK Cancel" at bounding box center [518, 239] width 1037 height 479
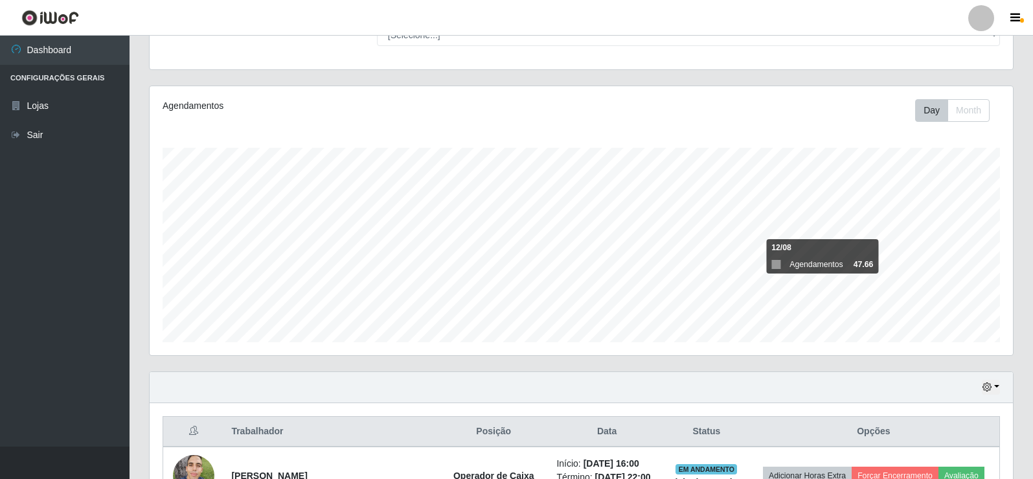
scroll to position [320, 0]
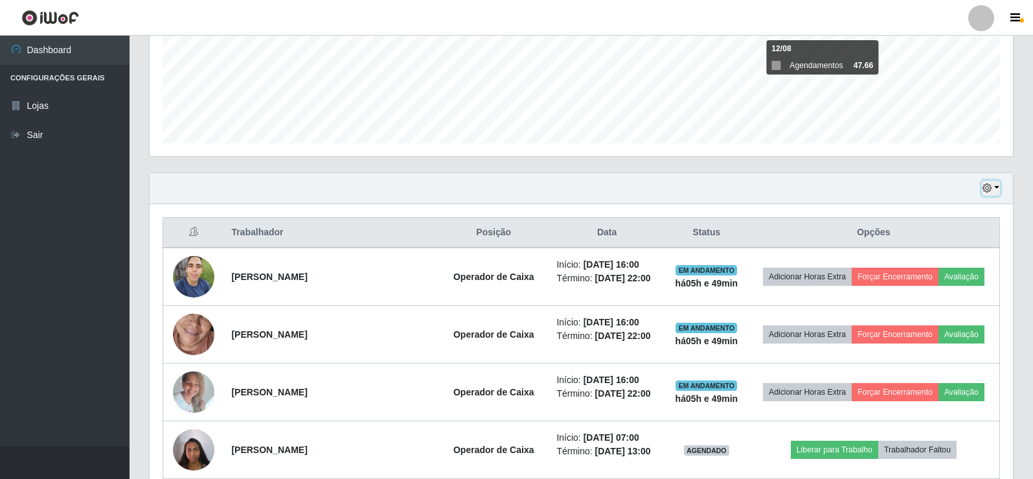
click at [996, 189] on button "button" at bounding box center [991, 188] width 18 height 15
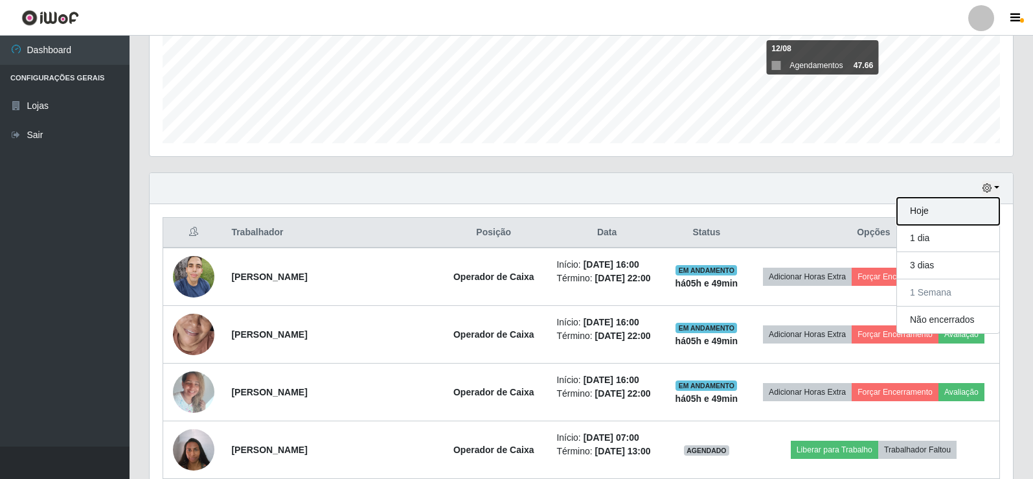
click at [938, 209] on button "Hoje" at bounding box center [948, 211] width 102 height 27
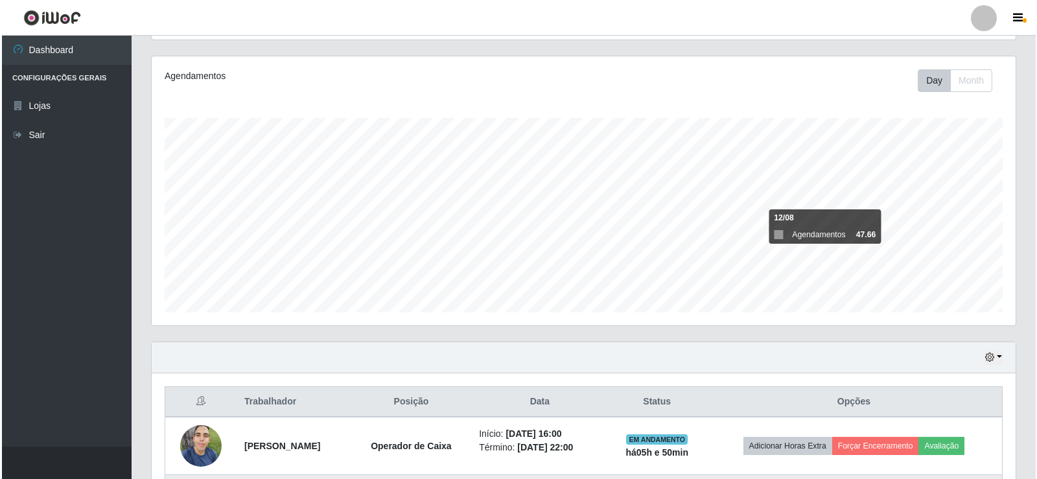
scroll to position [324, 0]
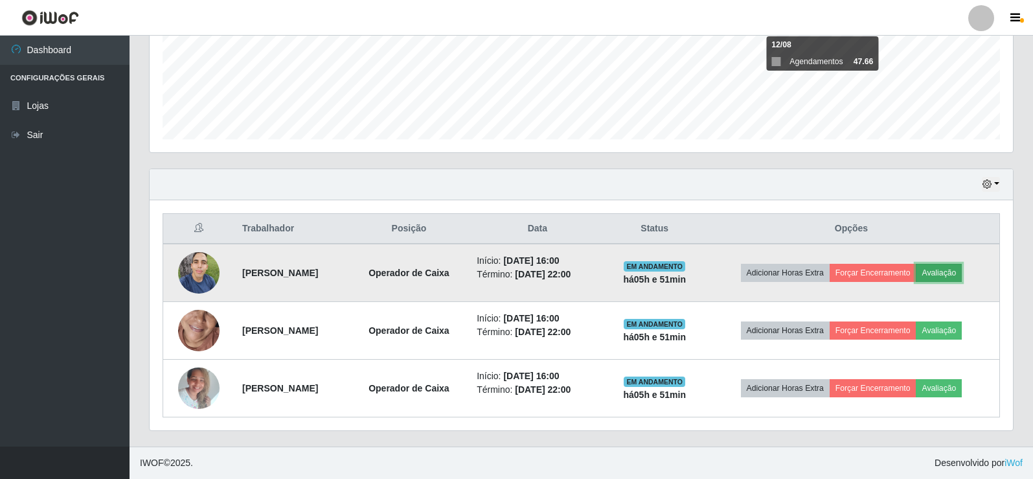
click at [952, 276] on button "Avaliação" at bounding box center [939, 273] width 46 height 18
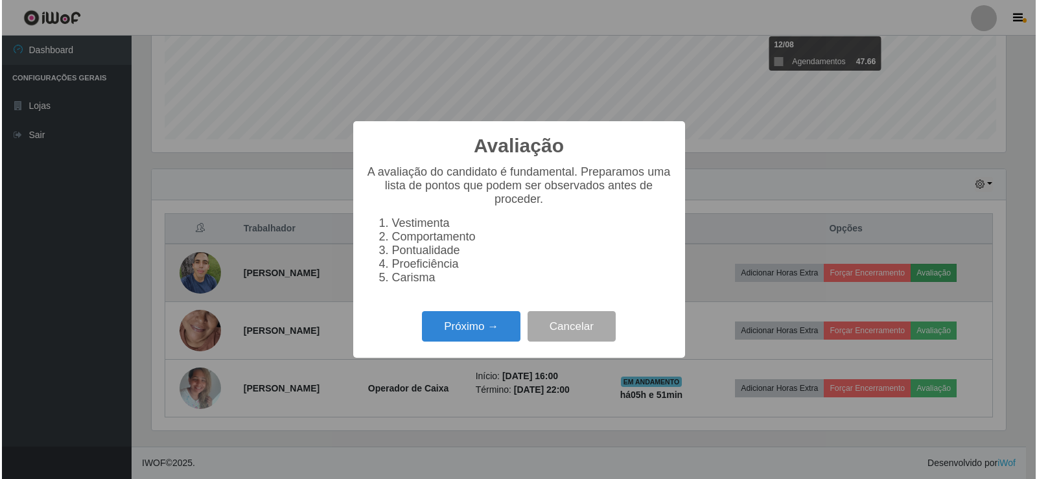
scroll to position [269, 857]
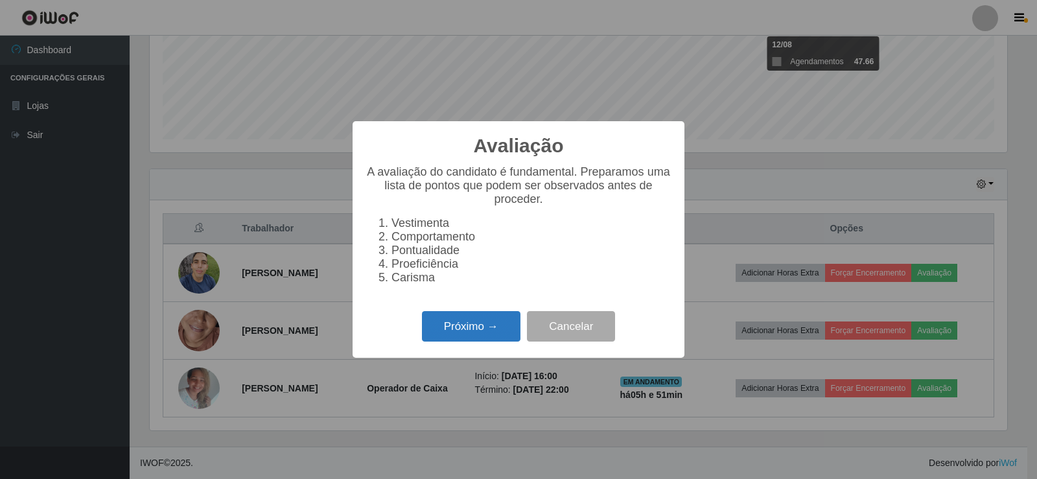
click at [464, 340] on button "Próximo →" at bounding box center [471, 326] width 98 height 30
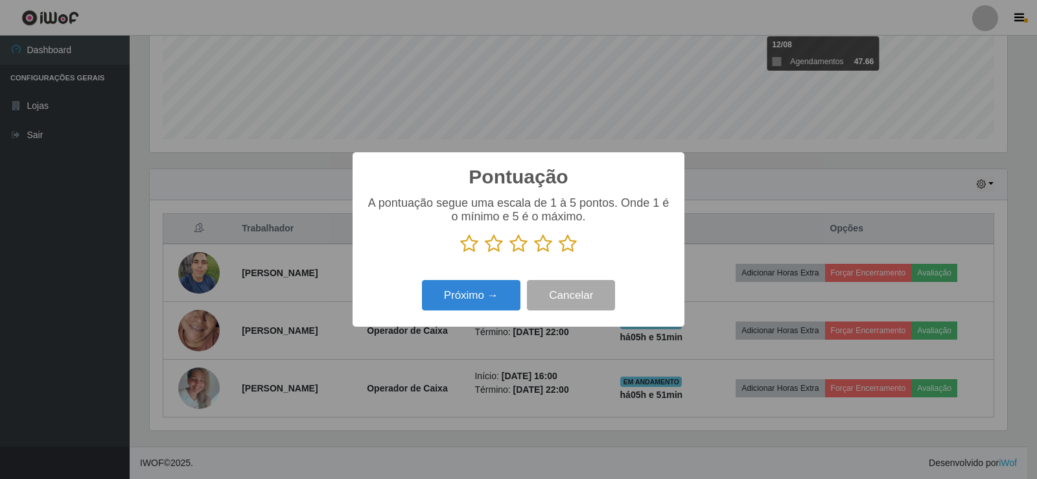
scroll to position [647589, 647001]
click at [565, 242] on icon at bounding box center [567, 243] width 18 height 19
click at [558, 253] on input "radio" at bounding box center [558, 253] width 0 height 0
click at [502, 296] on button "Próximo →" at bounding box center [471, 295] width 98 height 30
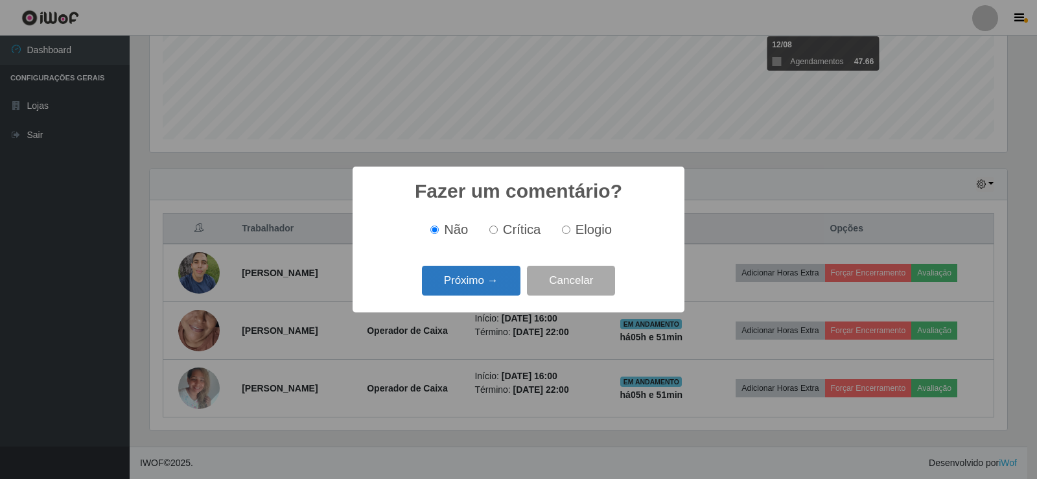
click at [505, 279] on button "Próximo →" at bounding box center [471, 281] width 98 height 30
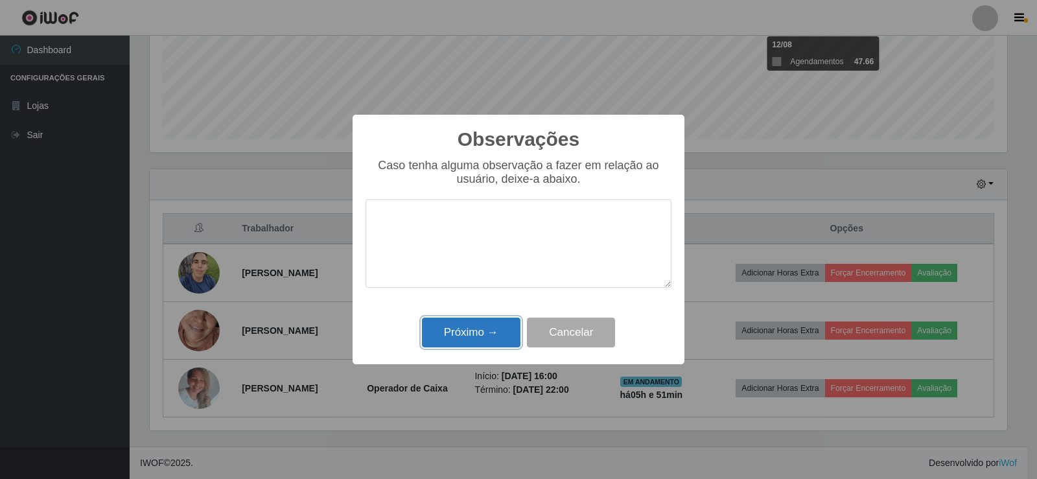
click at [483, 336] on button "Próximo →" at bounding box center [471, 332] width 98 height 30
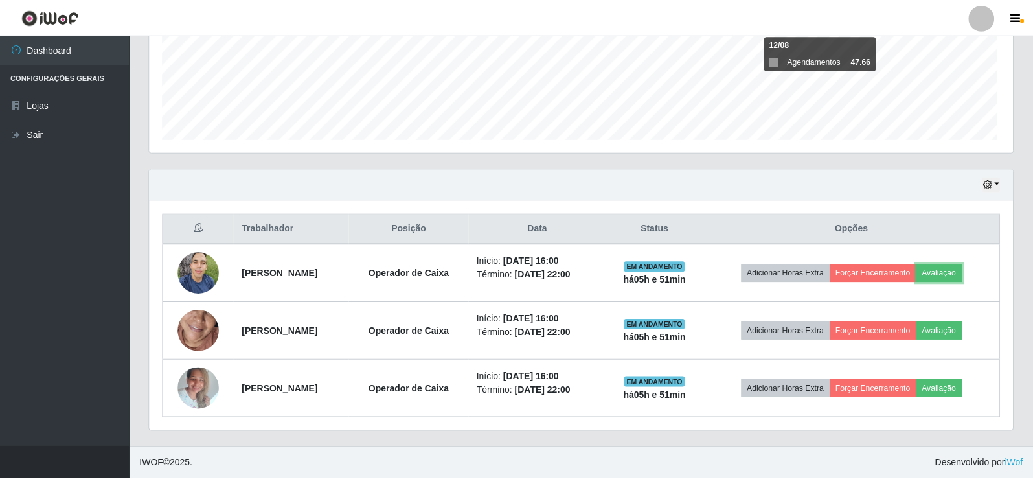
scroll to position [269, 864]
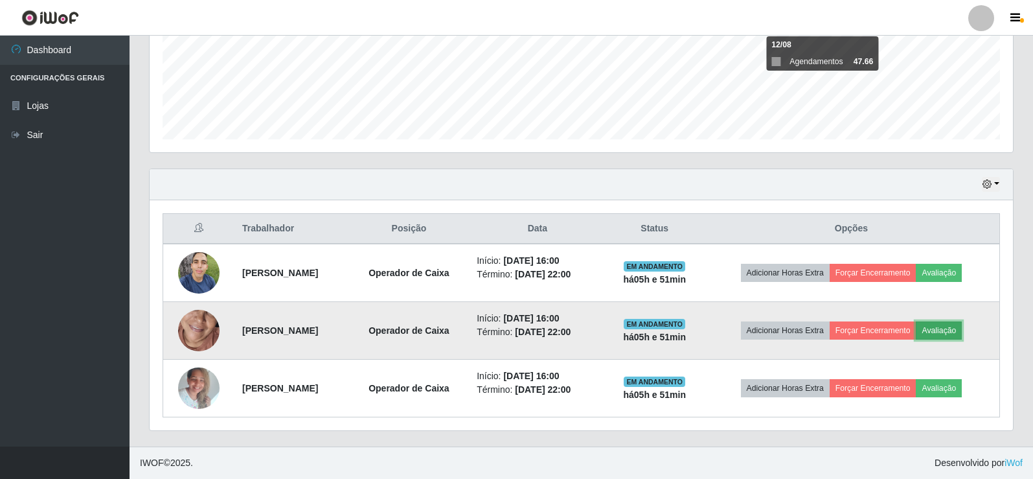
click at [961, 328] on button "Avaliação" at bounding box center [939, 330] width 46 height 18
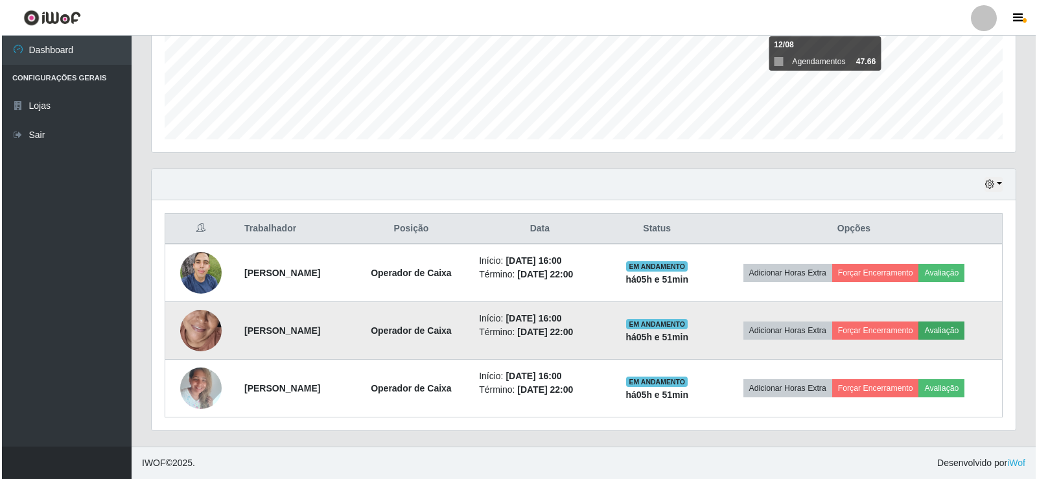
scroll to position [269, 857]
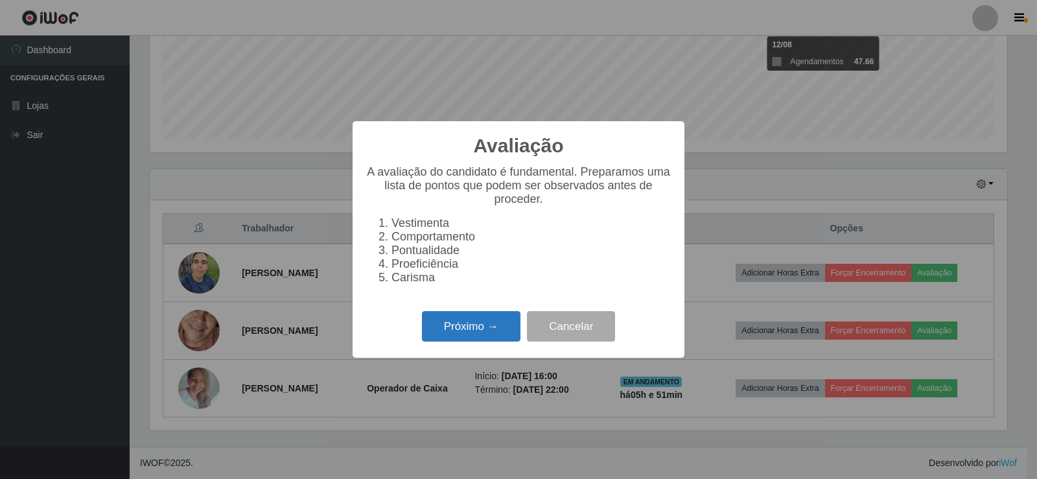
click at [499, 325] on button "Próximo →" at bounding box center [471, 326] width 98 height 30
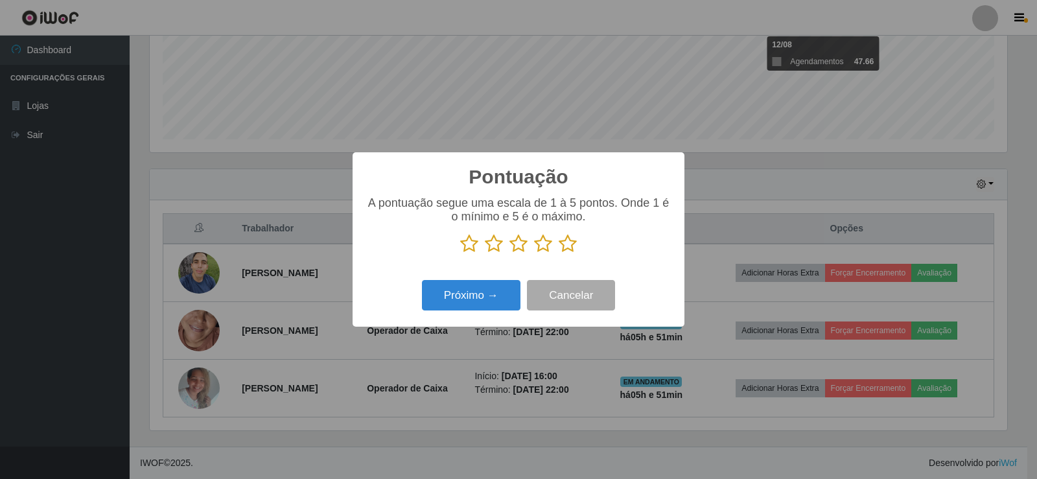
scroll to position [647589, 647001]
drag, startPoint x: 570, startPoint y: 247, endPoint x: 512, endPoint y: 293, distance: 74.7
click at [569, 248] on icon at bounding box center [567, 243] width 18 height 19
click at [558, 253] on input "radio" at bounding box center [558, 253] width 0 height 0
click at [491, 303] on button "Próximo →" at bounding box center [471, 295] width 98 height 30
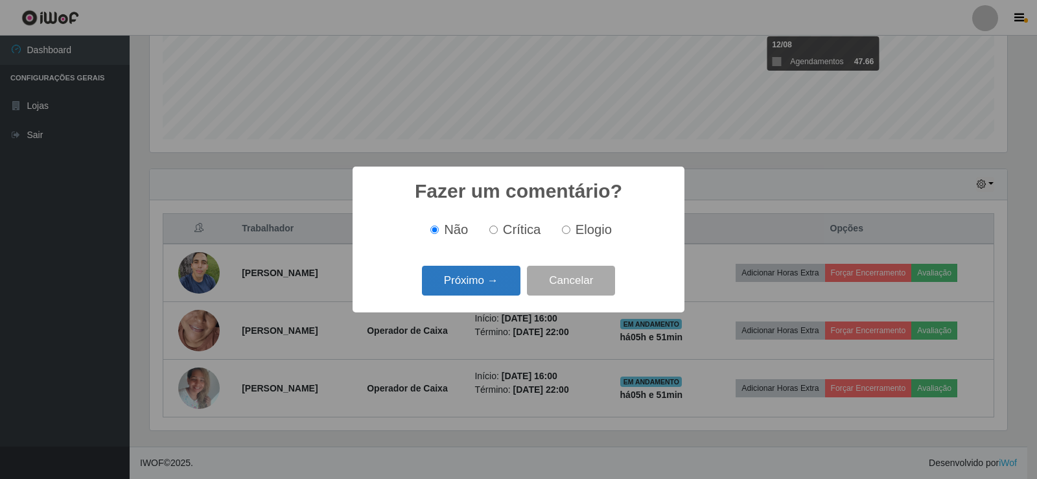
click at [494, 288] on button "Próximo →" at bounding box center [471, 281] width 98 height 30
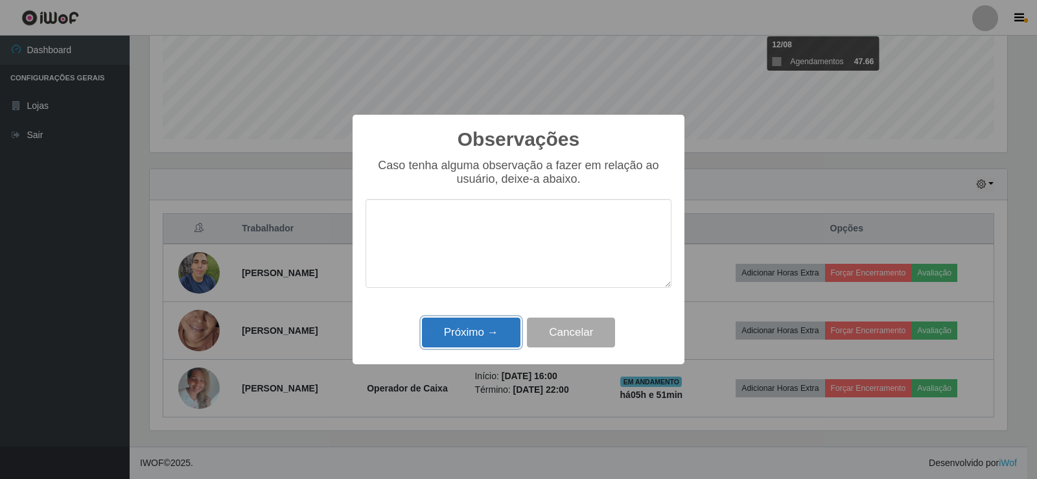
click at [484, 328] on button "Próximo →" at bounding box center [471, 332] width 98 height 30
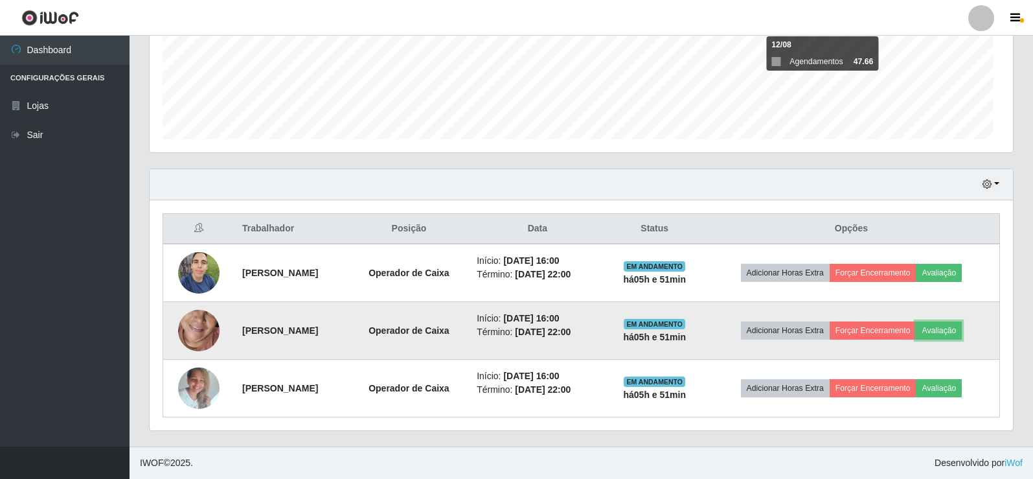
scroll to position [269, 864]
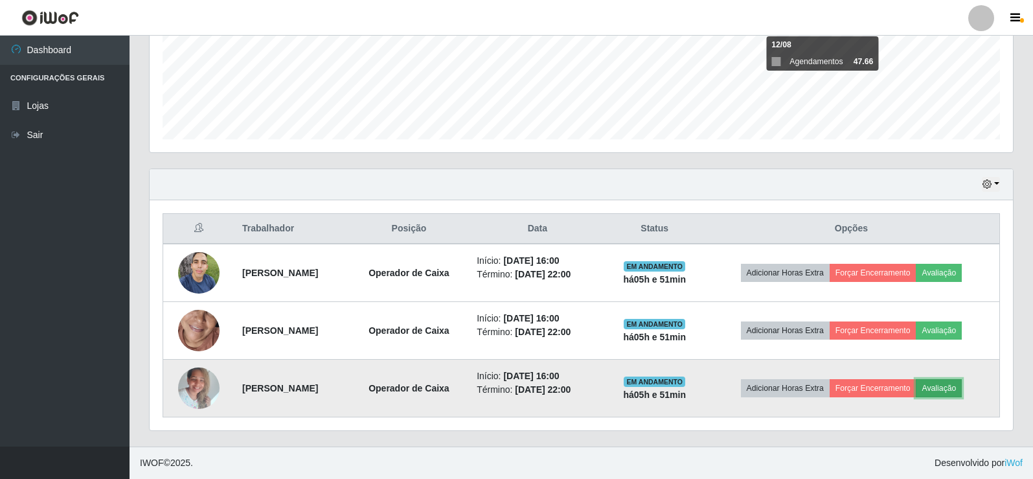
click at [961, 391] on button "Avaliação" at bounding box center [939, 388] width 46 height 18
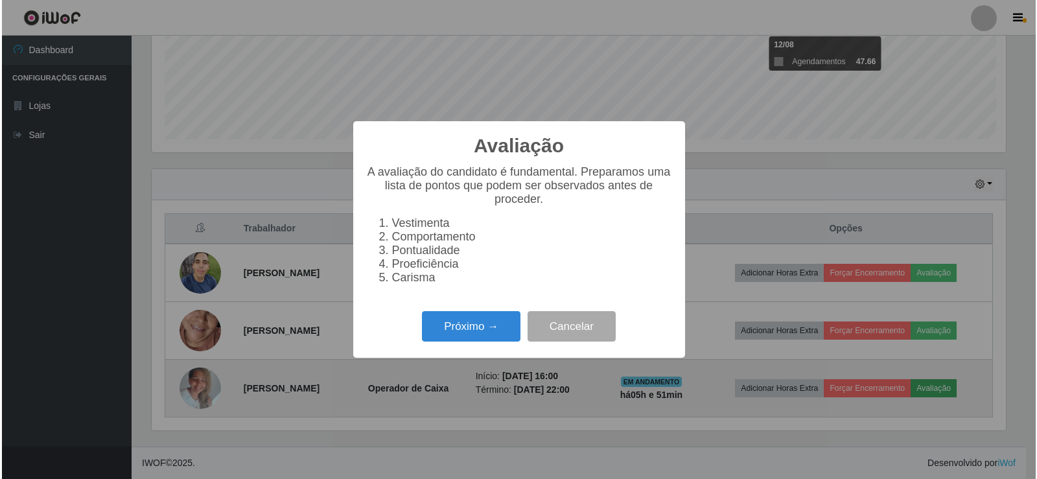
scroll to position [269, 857]
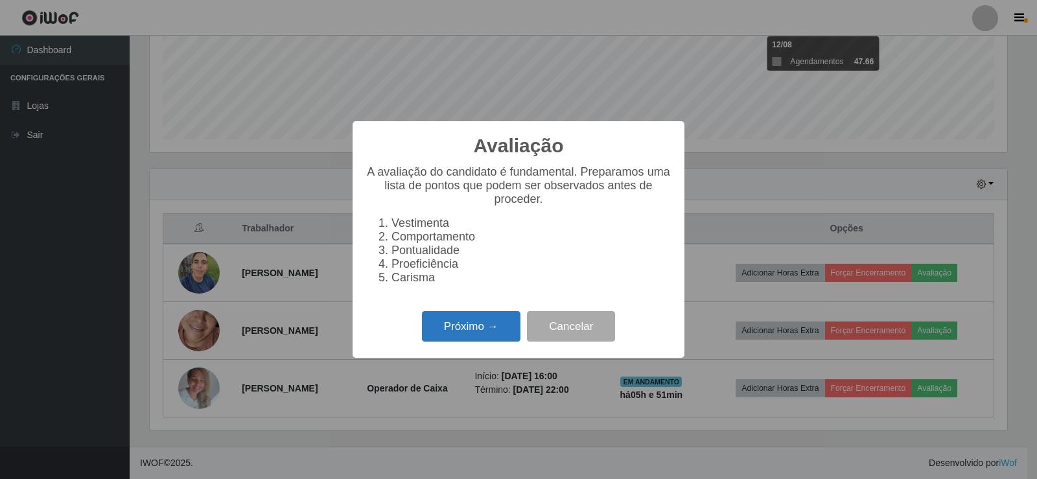
click at [499, 338] on button "Próximo →" at bounding box center [471, 326] width 98 height 30
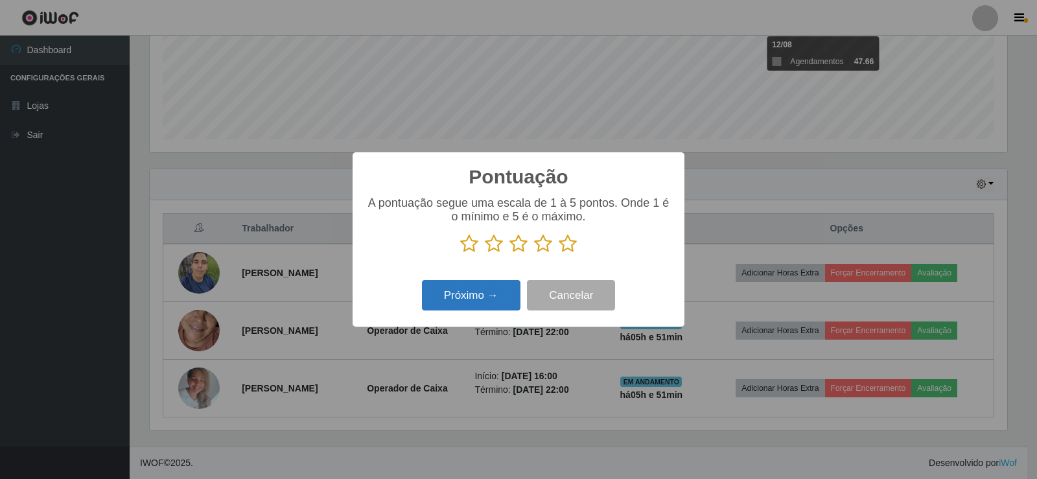
scroll to position [647589, 647001]
click at [568, 247] on icon at bounding box center [567, 243] width 18 height 19
click at [558, 253] on input "radio" at bounding box center [558, 253] width 0 height 0
click at [507, 292] on button "Próximo →" at bounding box center [471, 295] width 98 height 30
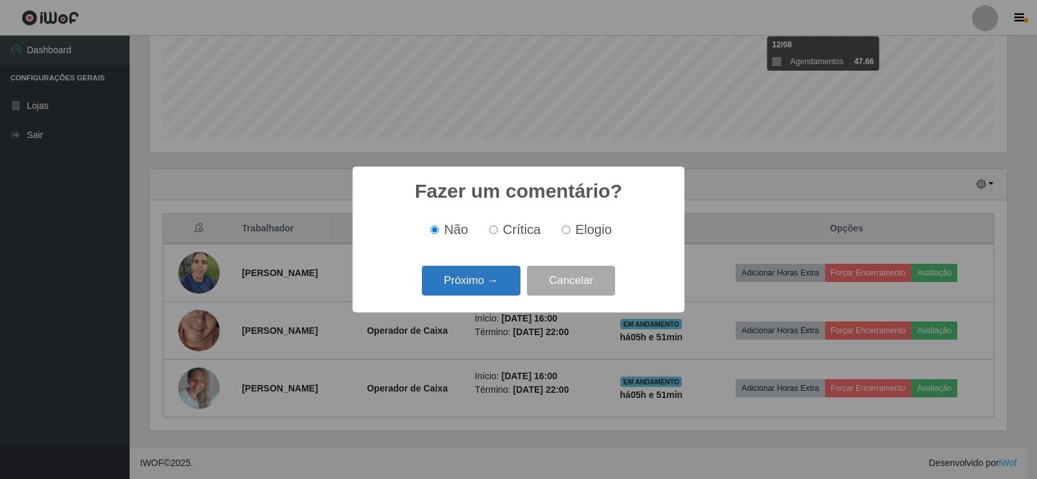
click at [494, 291] on button "Próximo →" at bounding box center [471, 281] width 98 height 30
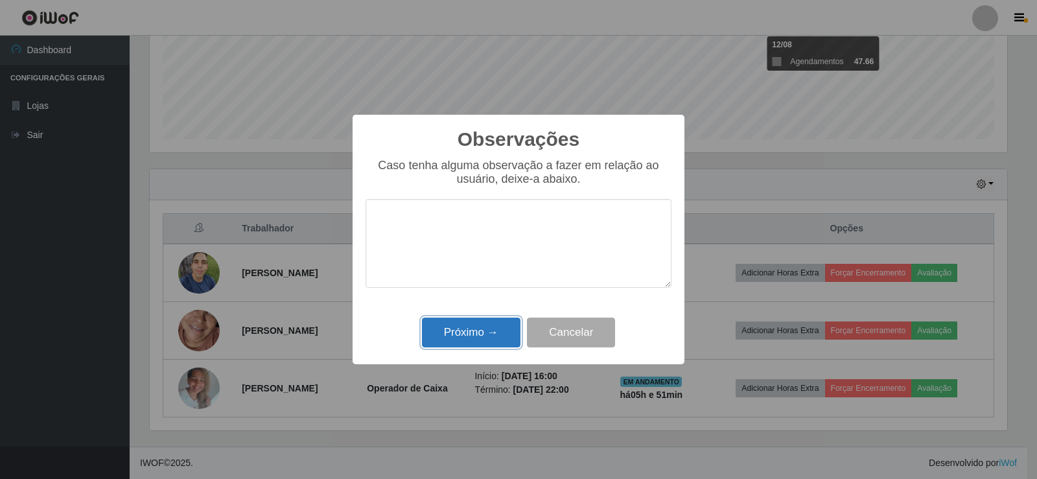
click at [492, 331] on button "Próximo →" at bounding box center [471, 332] width 98 height 30
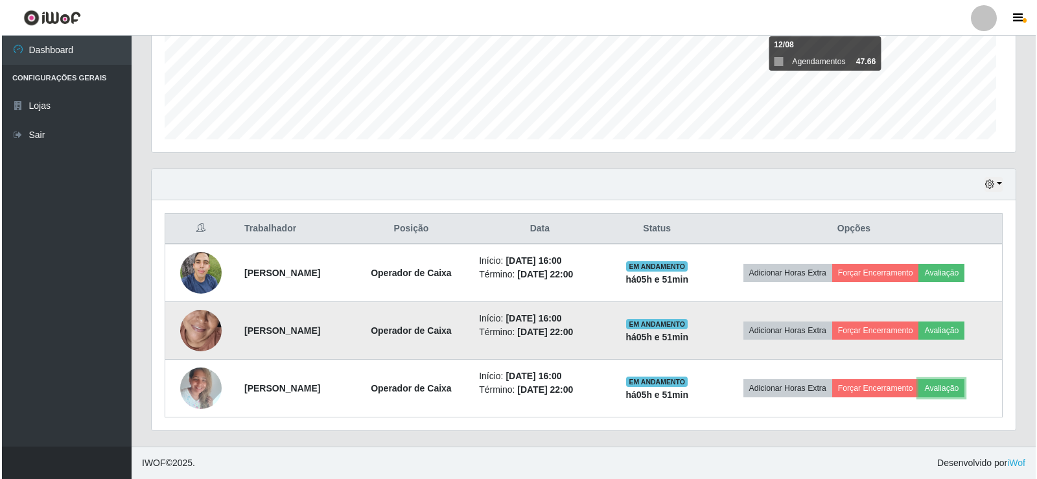
scroll to position [269, 864]
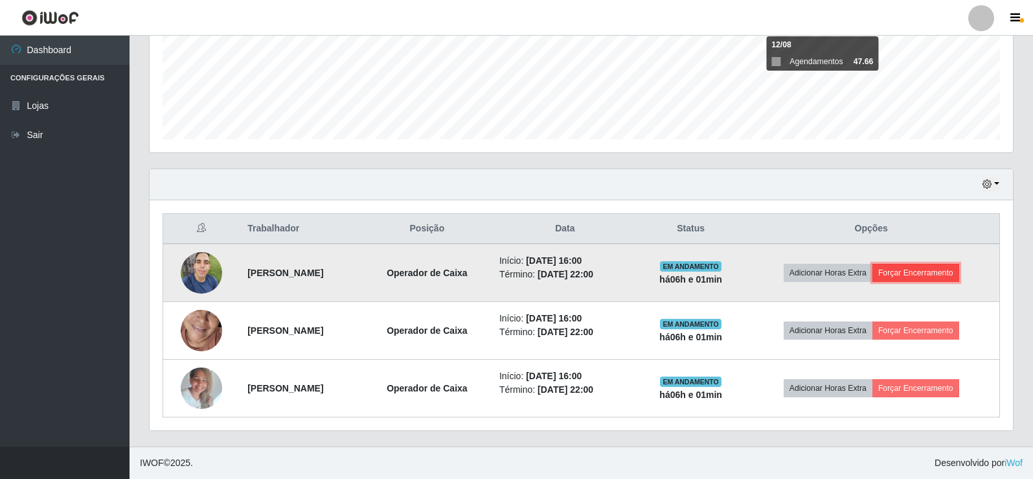
click at [932, 275] on button "Forçar Encerramento" at bounding box center [916, 273] width 87 height 18
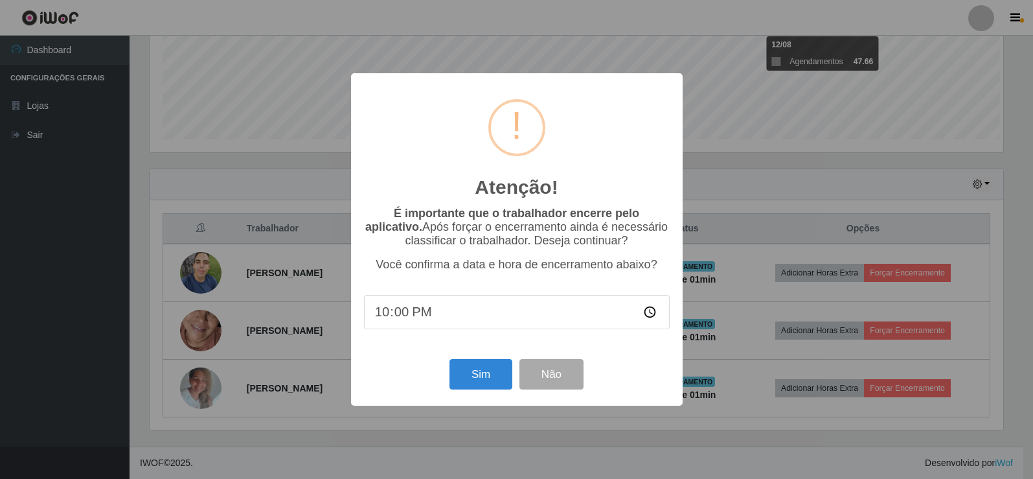
scroll to position [269, 857]
click at [402, 319] on input "22:00" at bounding box center [518, 312] width 306 height 34
type input "22:01"
click at [485, 388] on button "Sim" at bounding box center [482, 374] width 63 height 30
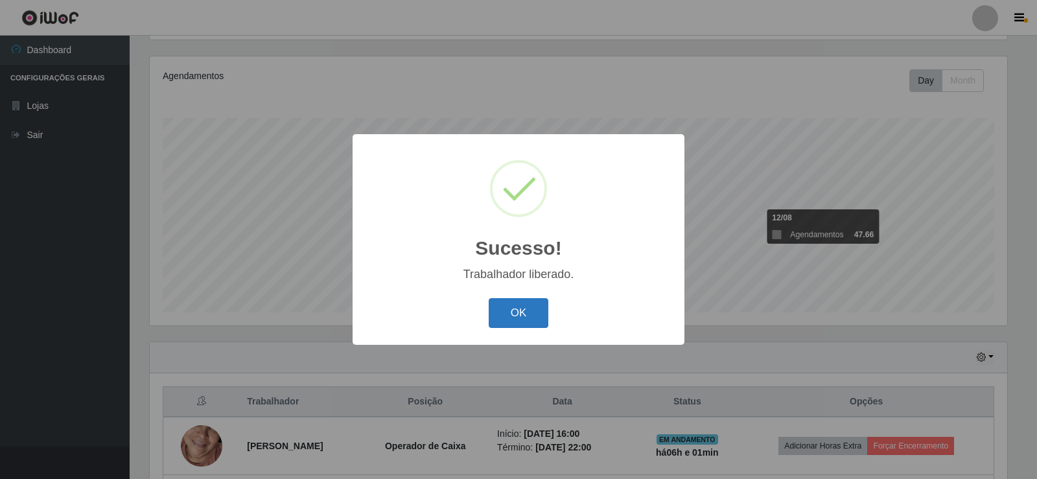
click at [538, 321] on button "OK" at bounding box center [518, 313] width 60 height 30
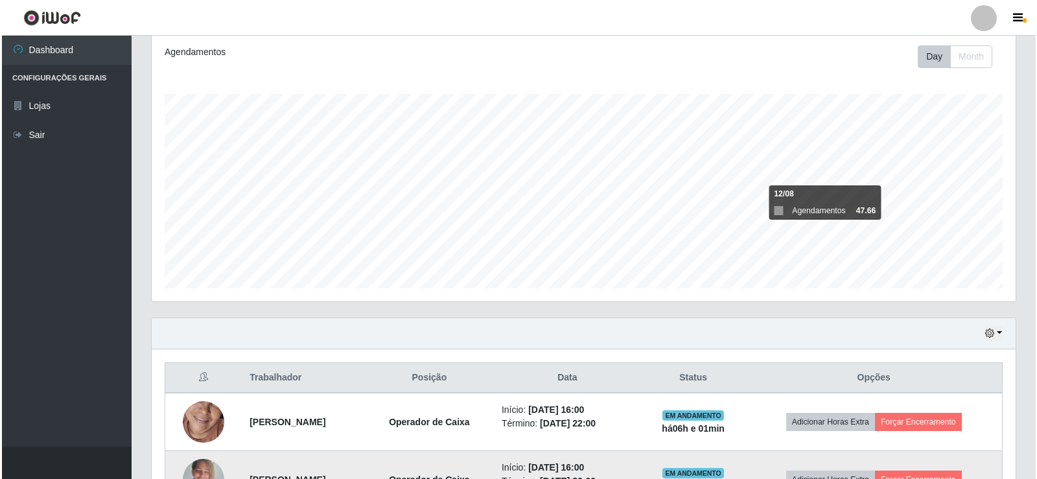
scroll to position [216, 0]
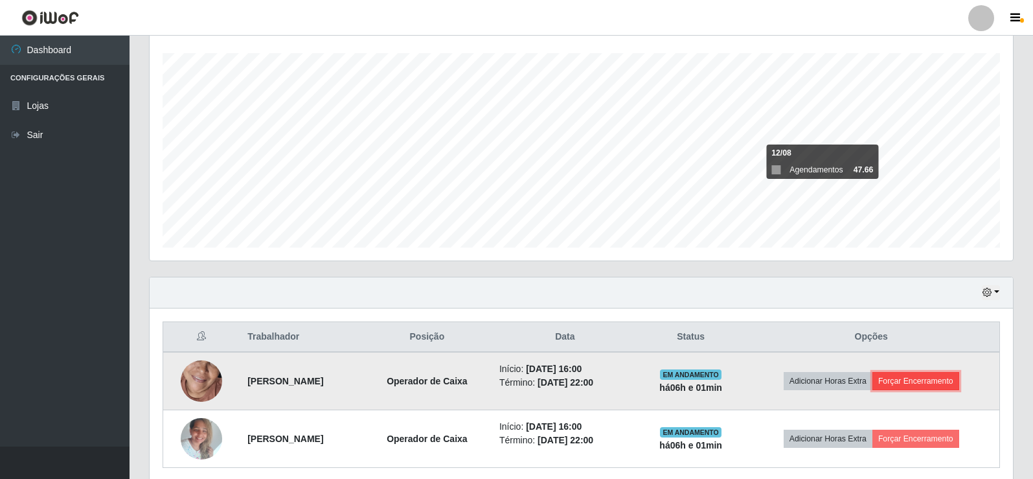
click at [930, 381] on button "Forçar Encerramento" at bounding box center [916, 381] width 87 height 18
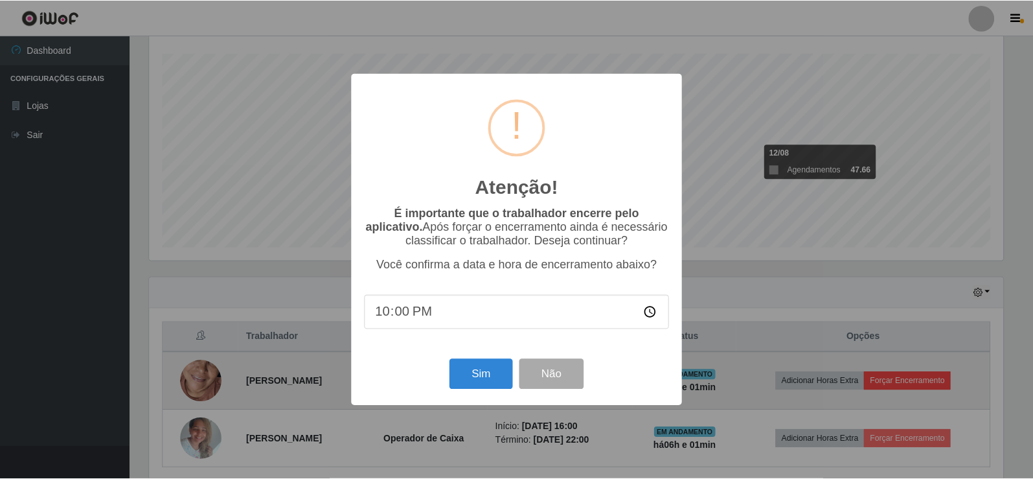
scroll to position [269, 857]
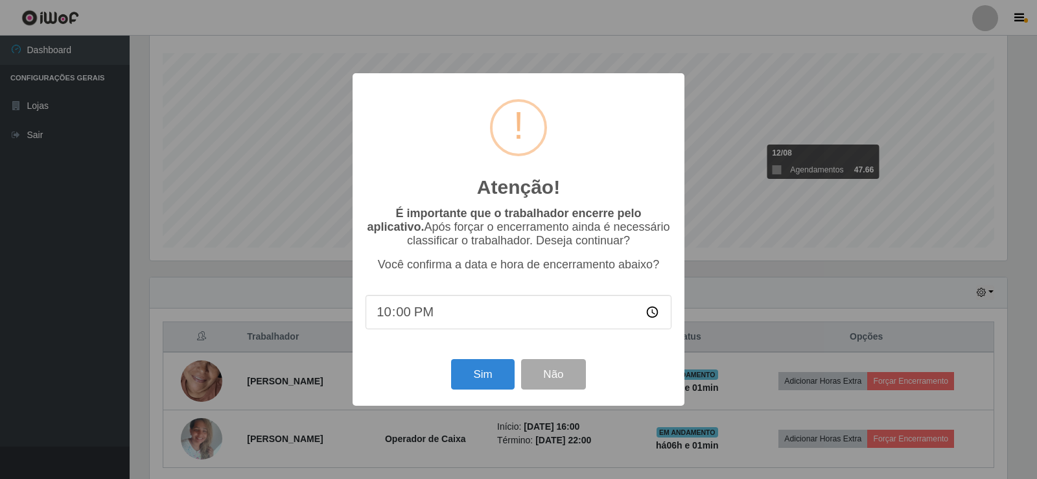
click at [400, 317] on input "22:00" at bounding box center [518, 312] width 306 height 34
type input "22:01"
click at [476, 373] on button "Sim" at bounding box center [482, 374] width 63 height 30
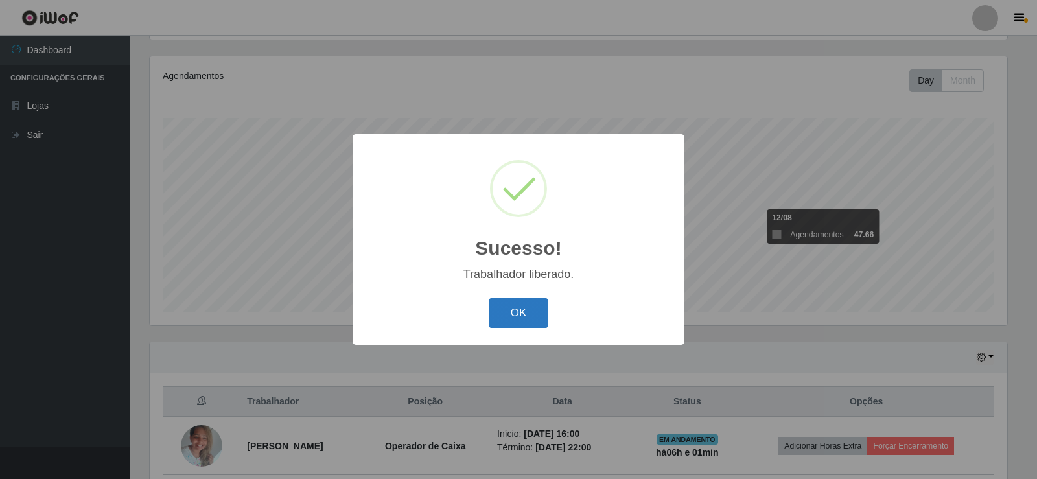
click at [523, 321] on button "OK" at bounding box center [518, 313] width 60 height 30
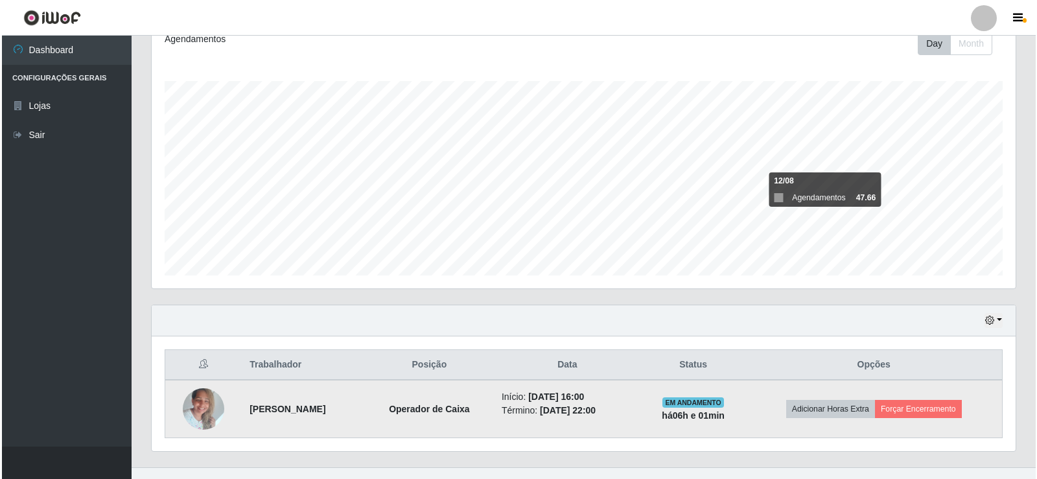
scroll to position [209, 0]
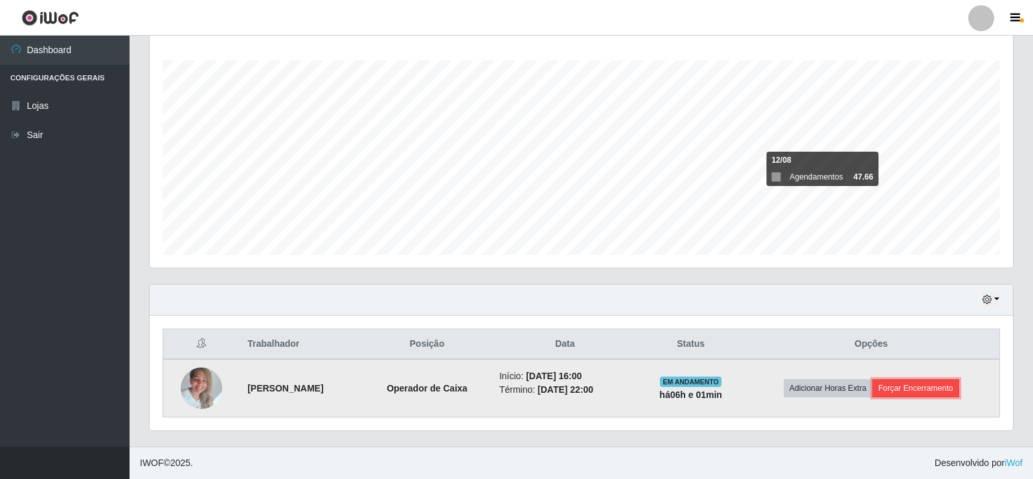
click at [921, 389] on button "Forçar Encerramento" at bounding box center [916, 388] width 87 height 18
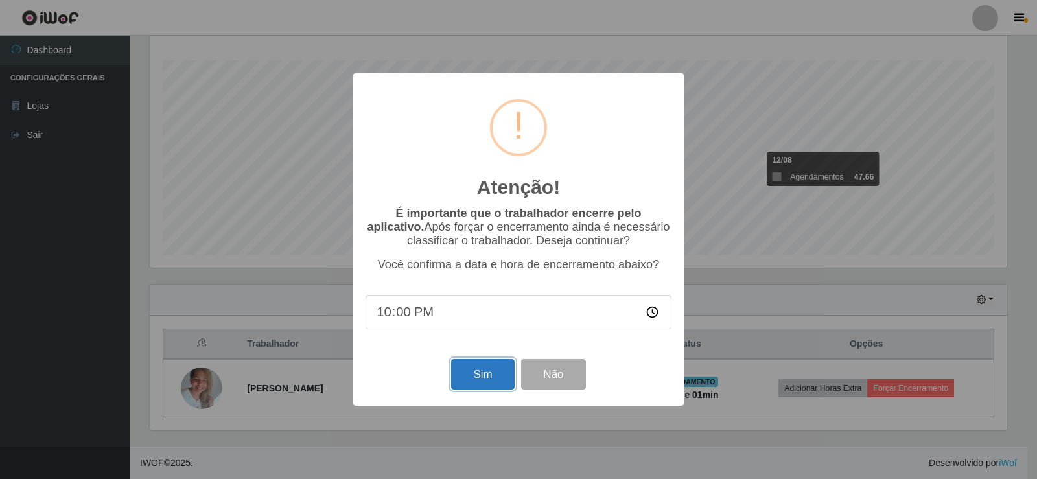
click at [482, 372] on button "Sim" at bounding box center [482, 374] width 63 height 30
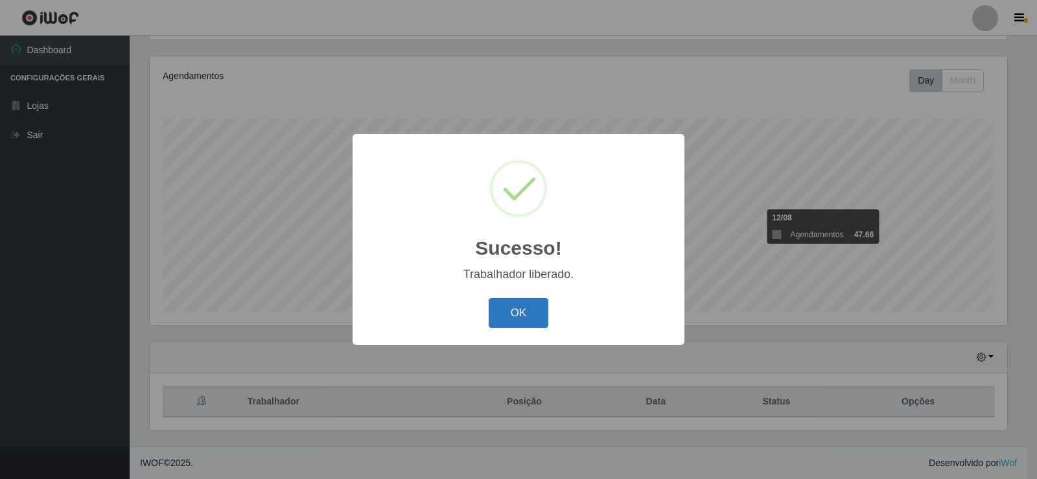
drag, startPoint x: 527, startPoint y: 322, endPoint x: 542, endPoint y: 332, distance: 18.3
click at [526, 322] on button "OK" at bounding box center [518, 313] width 60 height 30
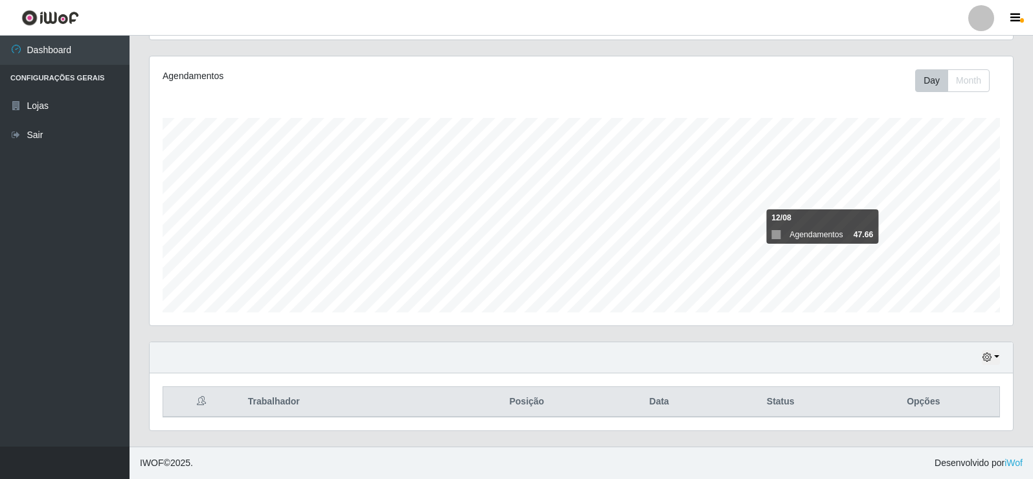
scroll to position [86, 0]
